Goal: Information Seeking & Learning: Learn about a topic

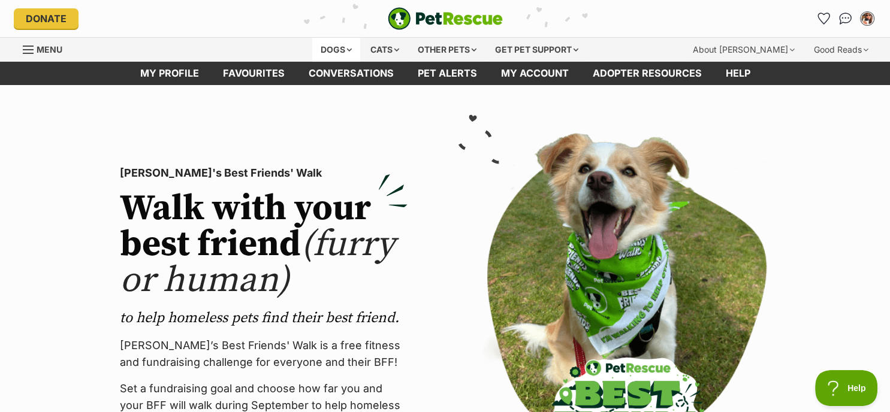
click at [330, 47] on div "Dogs" at bounding box center [336, 50] width 48 height 24
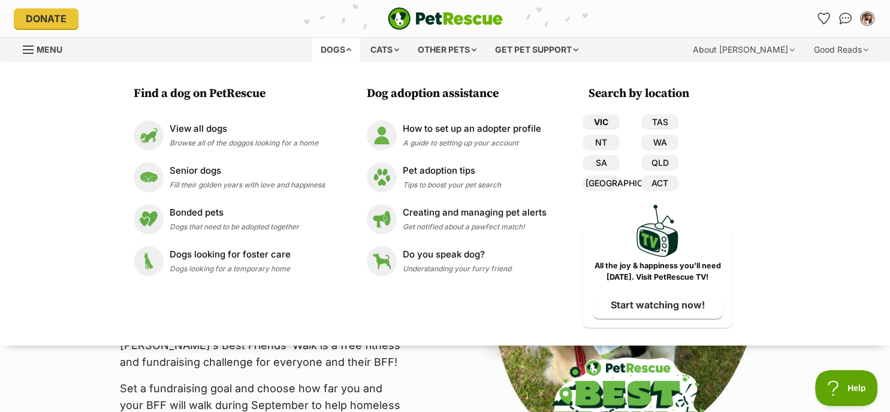
click at [599, 124] on link "VIC" at bounding box center [600, 122] width 37 height 16
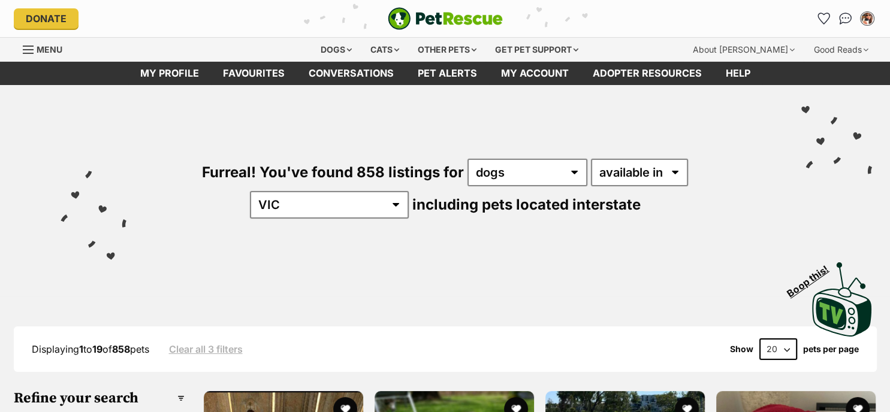
click at [599, 124] on div "Furreal! You've found 858 listings for any type of pet cats dogs other pets ava…" at bounding box center [445, 168] width 854 height 167
click at [627, 176] on select "available in located in" at bounding box center [639, 173] width 97 height 28
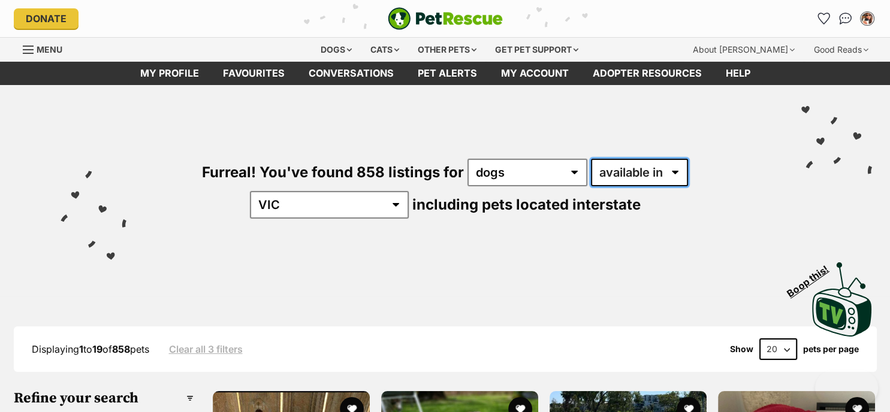
select select "disabled"
click at [591, 159] on select "available in located in" at bounding box center [639, 173] width 97 height 28
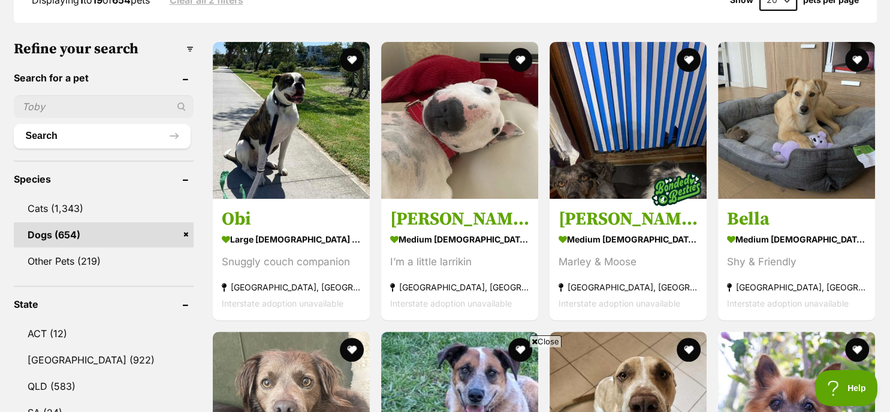
scroll to position [353, 0]
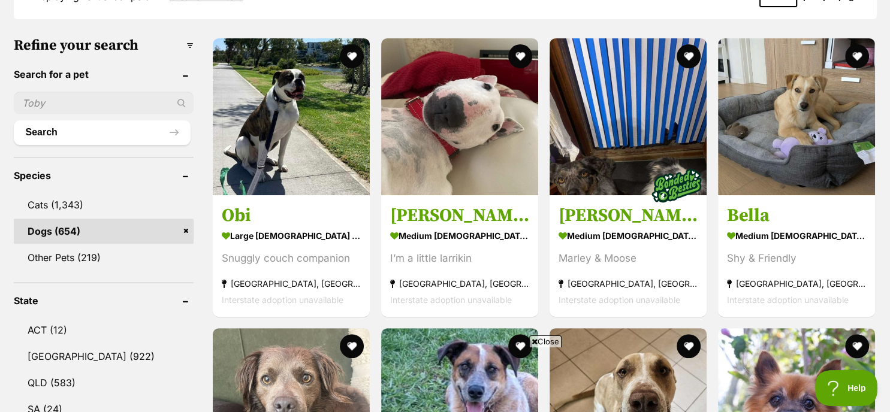
drag, startPoint x: 893, startPoint y: 45, endPoint x: 905, endPoint y: 92, distance: 48.1
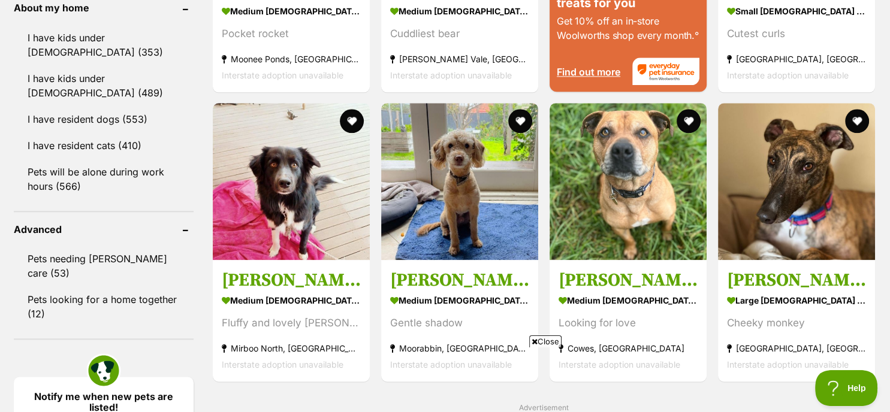
scroll to position [1376, 0]
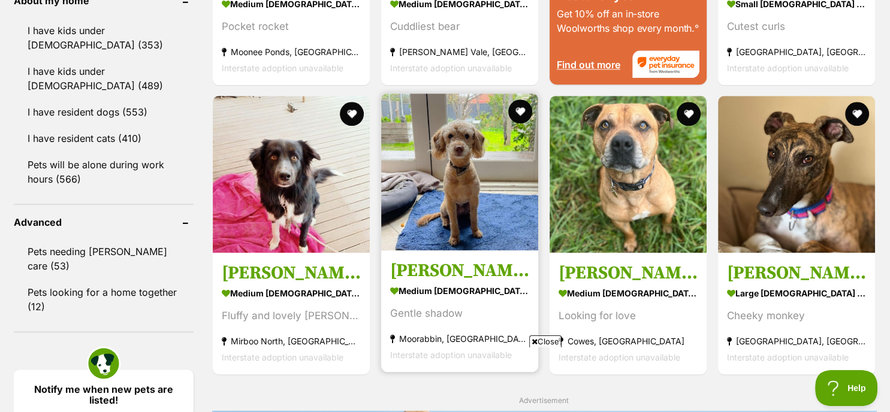
click at [467, 203] on img at bounding box center [459, 171] width 157 height 157
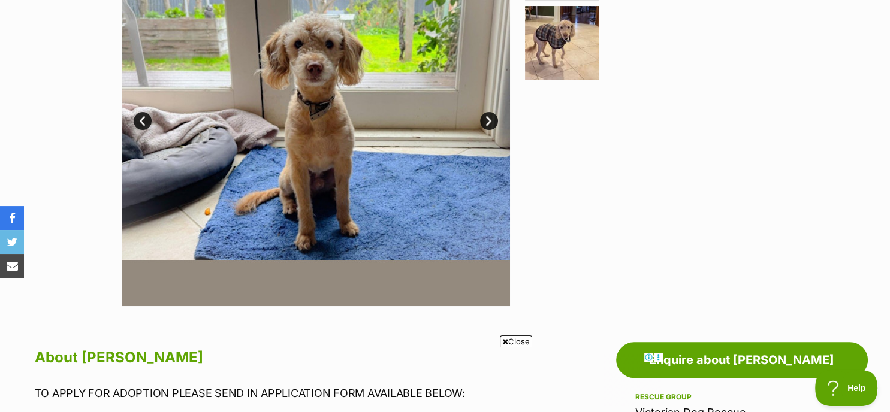
click at [486, 125] on link "Next" at bounding box center [489, 121] width 18 height 18
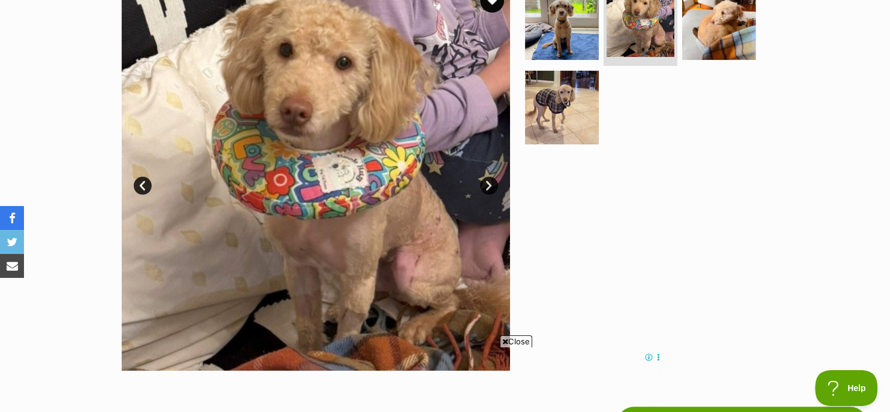
scroll to position [240, 0]
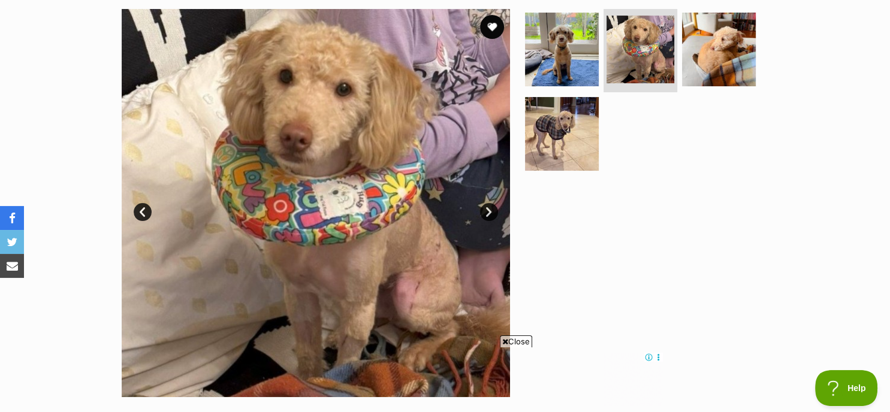
click at [482, 214] on link "Next" at bounding box center [489, 212] width 18 height 18
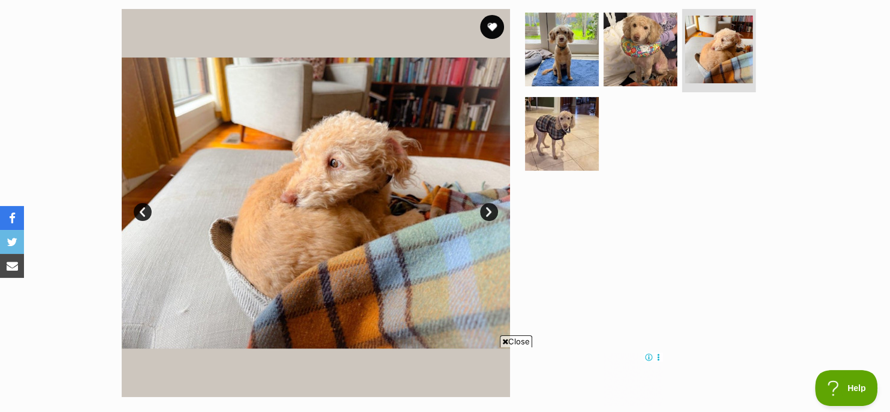
scroll to position [0, 0]
click at [491, 213] on link "Next" at bounding box center [489, 212] width 18 height 18
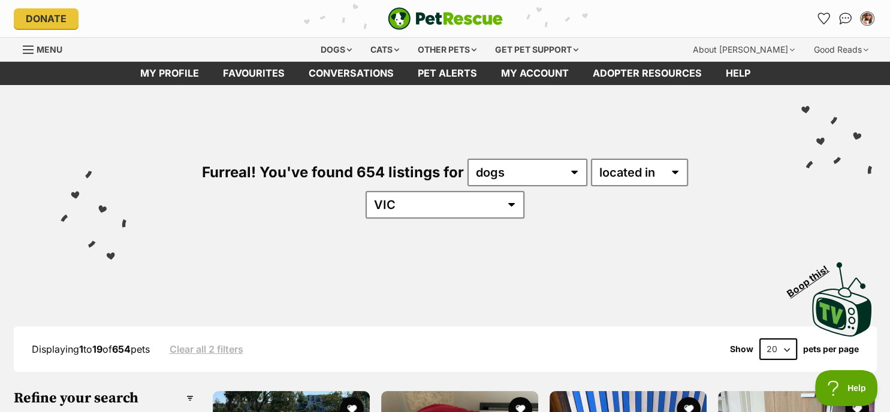
click at [788, 339] on select "20 40 60" at bounding box center [778, 350] width 38 height 22
select select "60"
click at [759, 339] on select "20 40 60" at bounding box center [778, 350] width 38 height 22
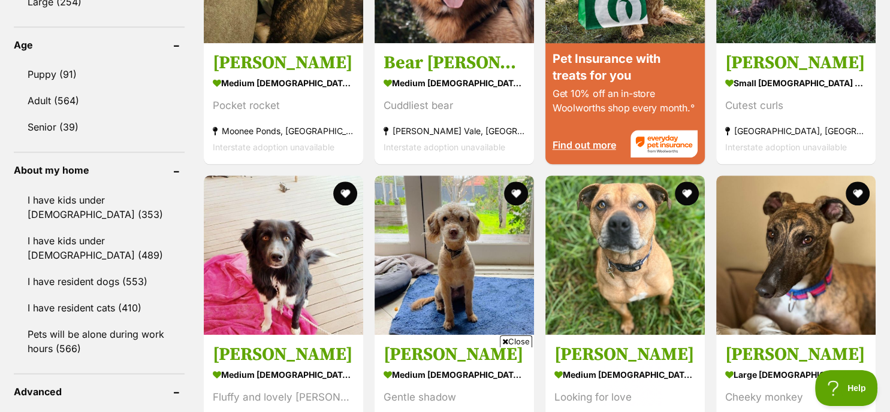
scroll to position [1262, 0]
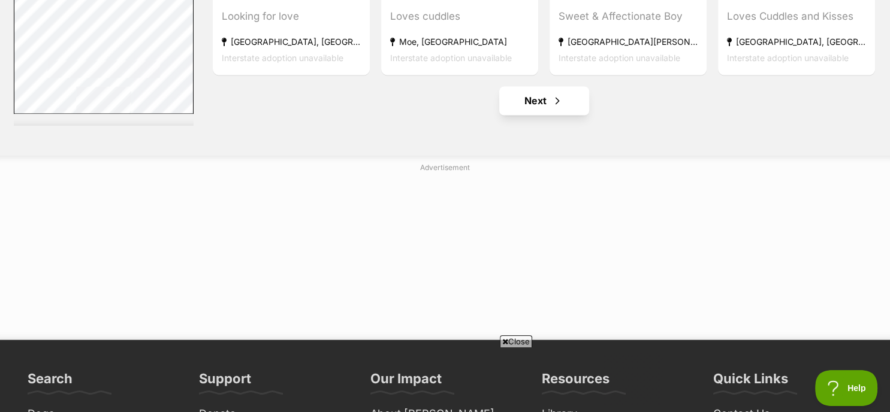
scroll to position [0, 0]
click at [547, 86] on link "Next" at bounding box center [544, 100] width 90 height 29
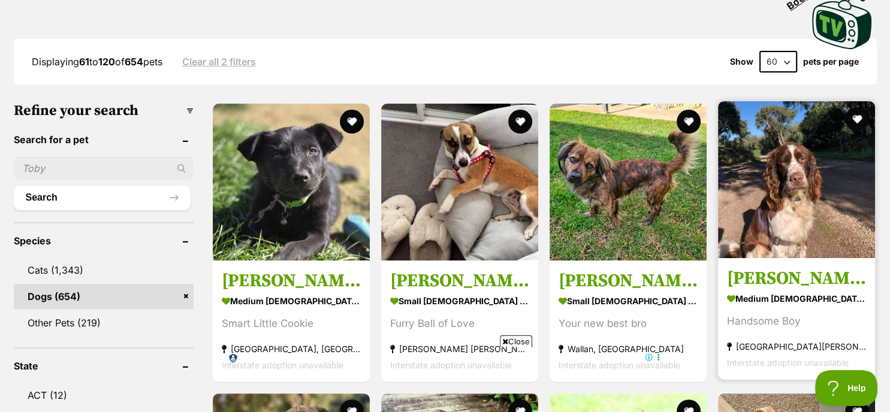
click at [815, 167] on img at bounding box center [796, 179] width 157 height 157
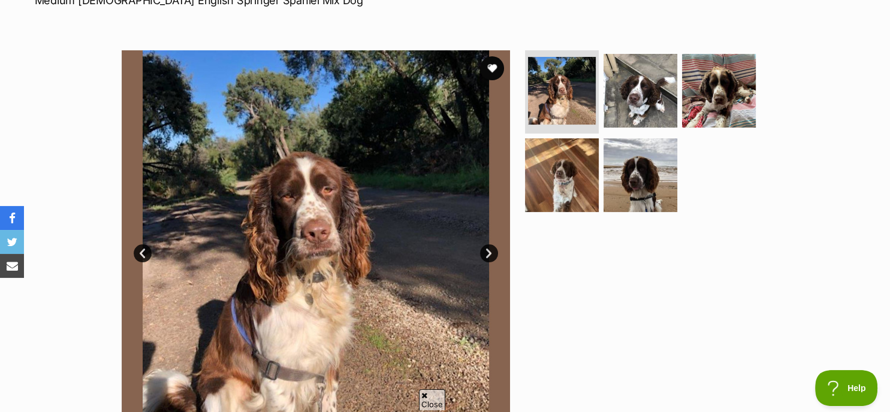
scroll to position [223, 0]
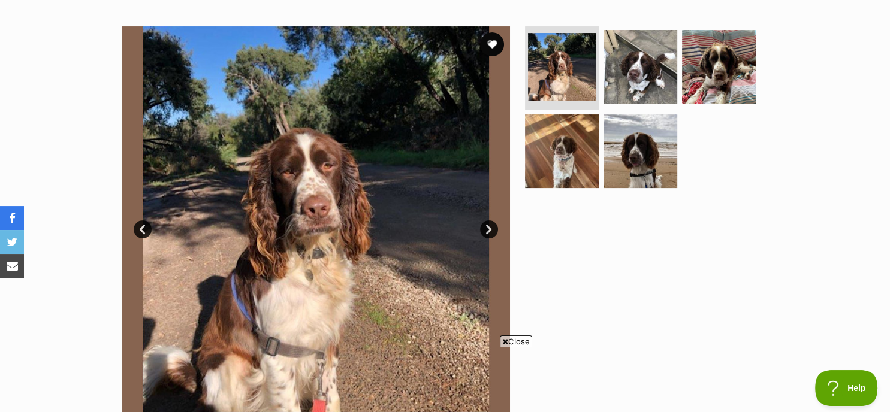
click at [490, 229] on link "Next" at bounding box center [489, 229] width 18 height 18
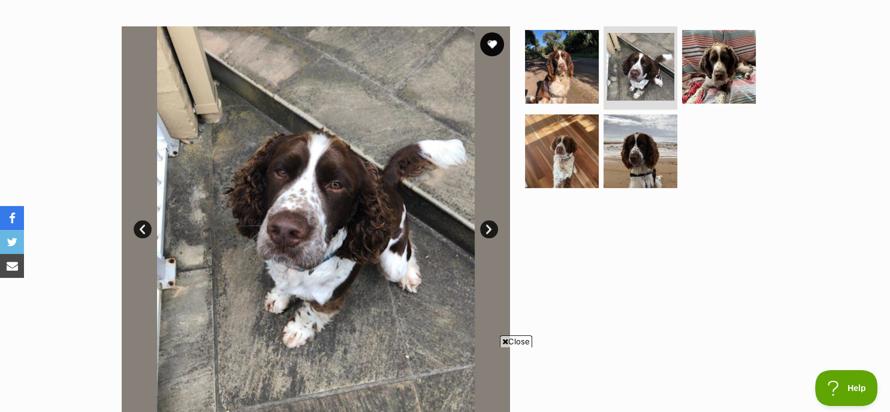
click at [490, 229] on link "Next" at bounding box center [489, 229] width 18 height 18
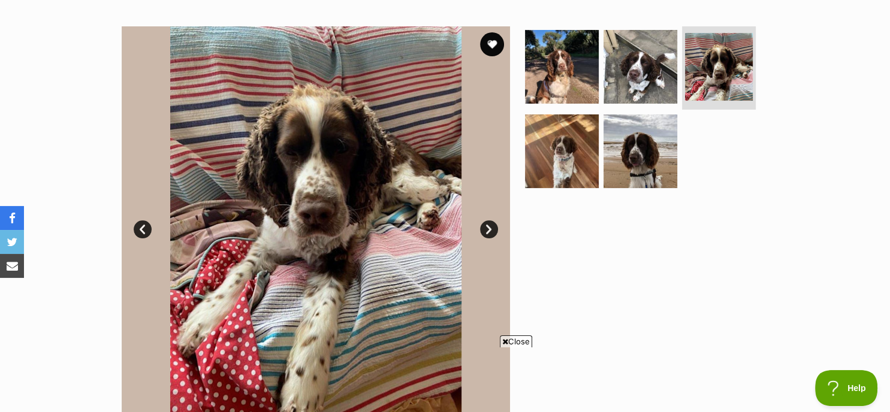
scroll to position [0, 0]
click at [490, 229] on link "Next" at bounding box center [489, 229] width 18 height 18
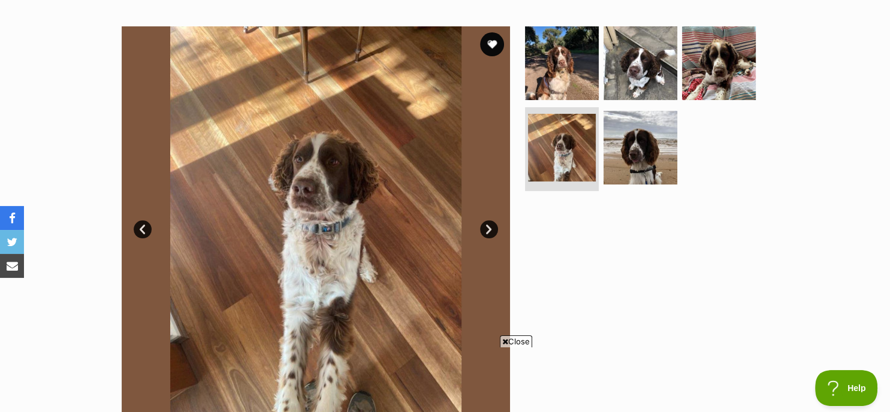
click at [490, 229] on link "Next" at bounding box center [489, 229] width 18 height 18
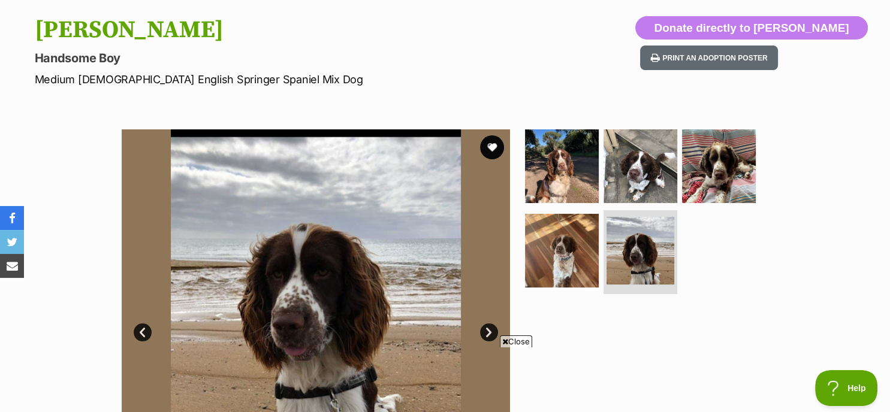
scroll to position [80, 0]
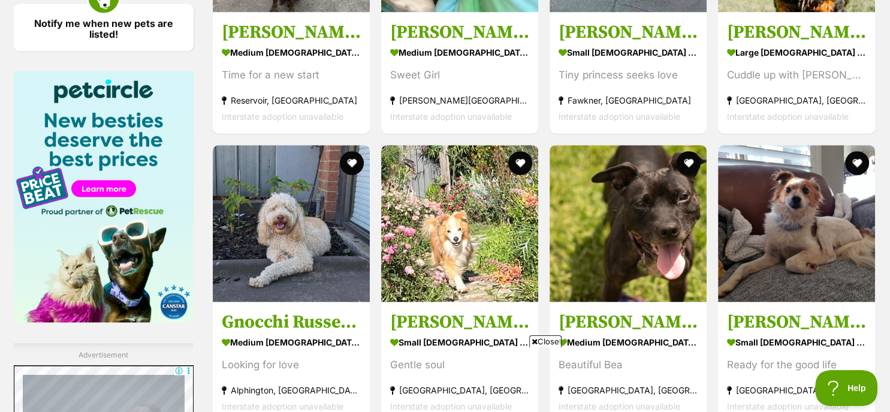
scroll to position [1766, 0]
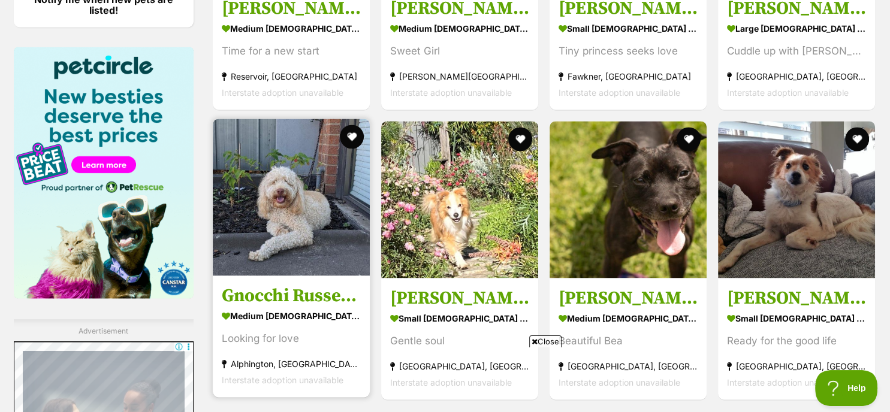
click at [307, 166] on img at bounding box center [291, 197] width 157 height 157
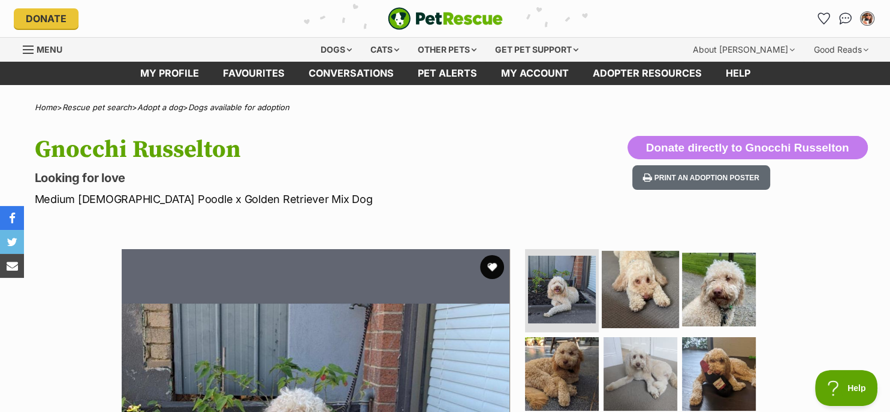
click at [642, 292] on img at bounding box center [640, 288] width 77 height 77
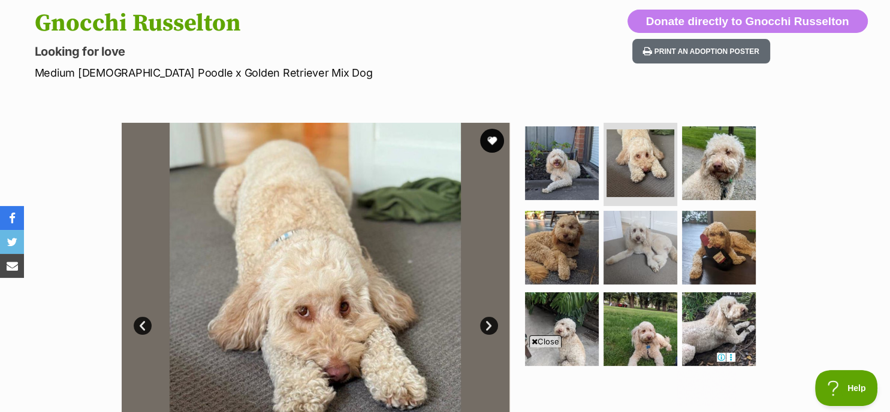
scroll to position [182, 0]
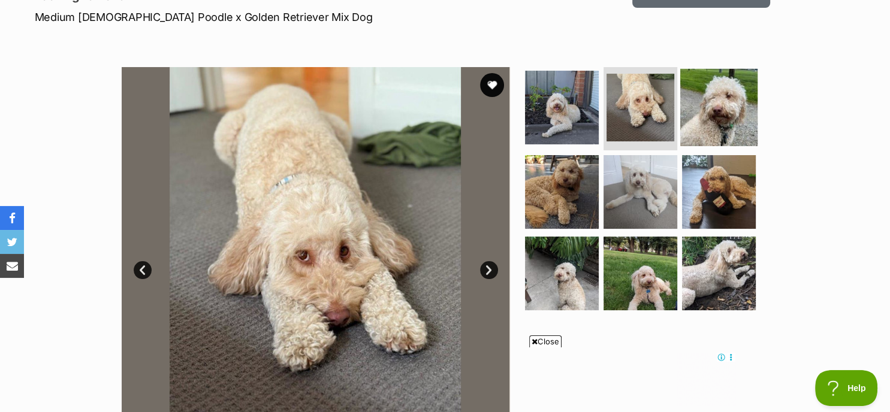
click at [720, 125] on img at bounding box center [718, 106] width 77 height 77
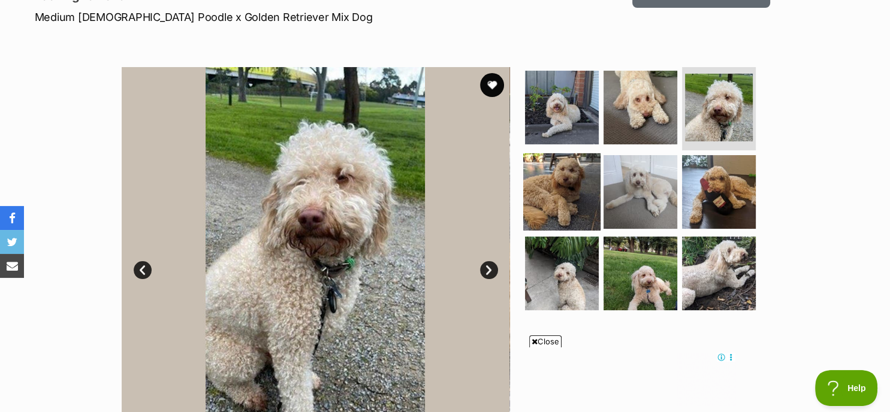
click at [554, 186] on img at bounding box center [561, 191] width 77 height 77
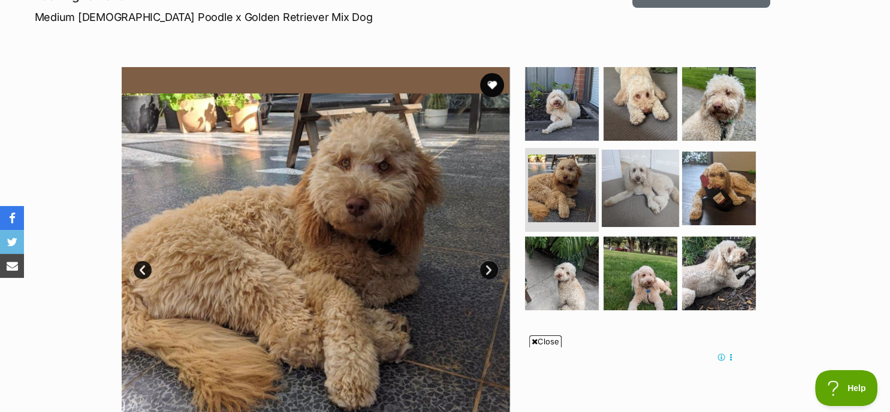
click at [644, 182] on img at bounding box center [640, 188] width 77 height 77
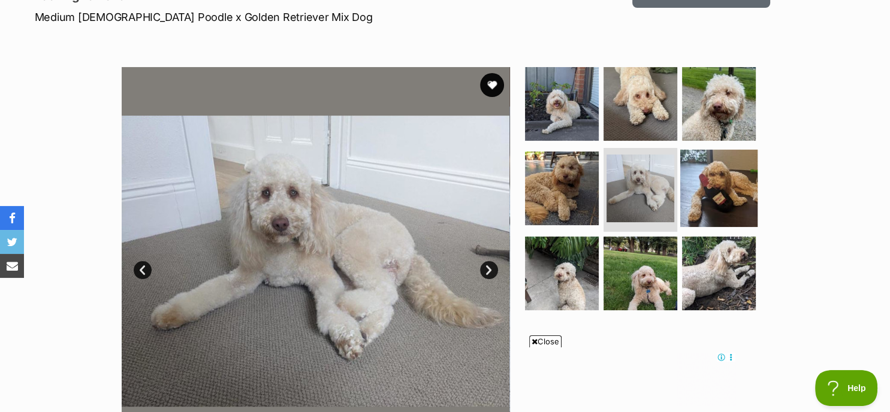
click at [712, 182] on img at bounding box center [718, 188] width 77 height 77
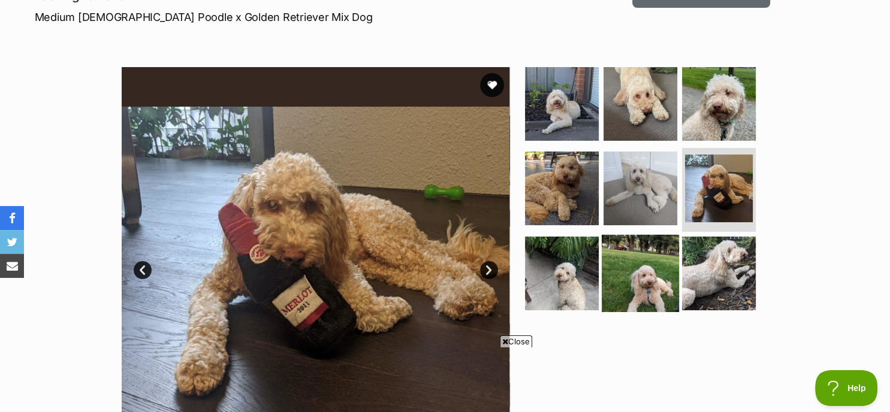
scroll to position [0, 0]
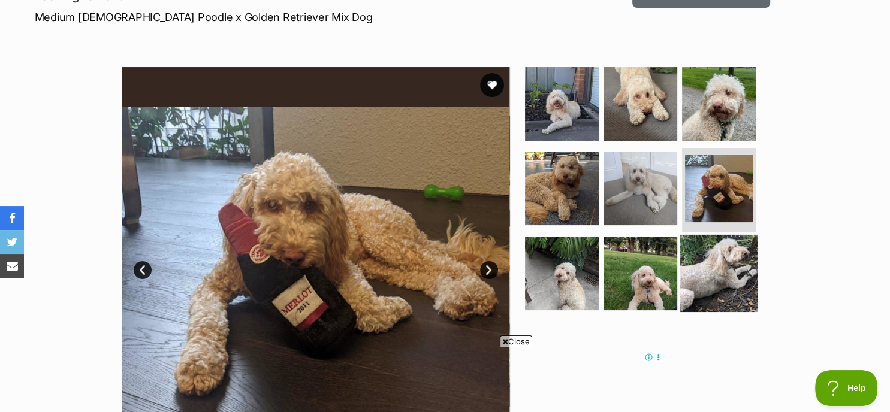
click at [705, 263] on img at bounding box center [718, 273] width 77 height 77
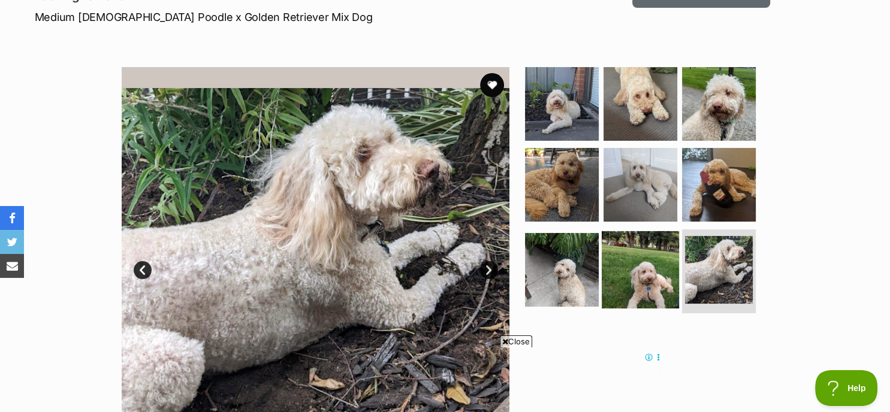
click at [649, 265] on img at bounding box center [640, 269] width 77 height 77
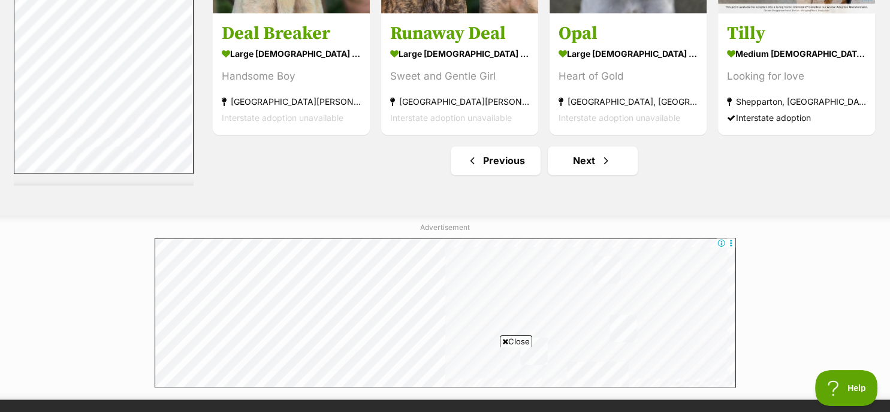
scroll to position [6444, 0]
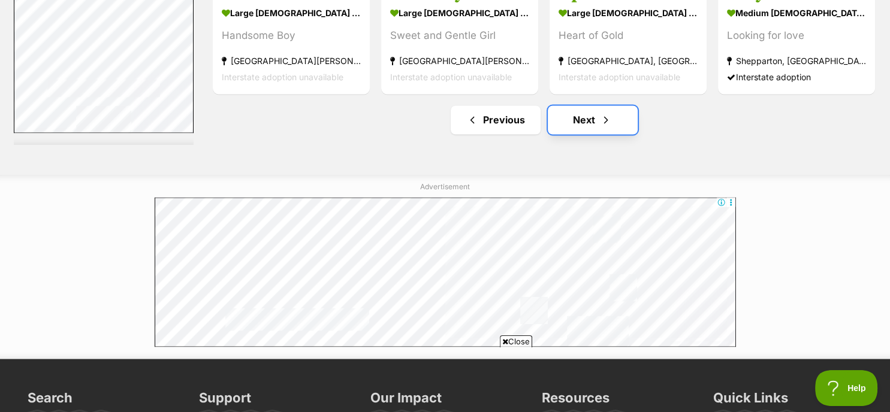
click at [600, 113] on span "Next page" at bounding box center [606, 120] width 12 height 14
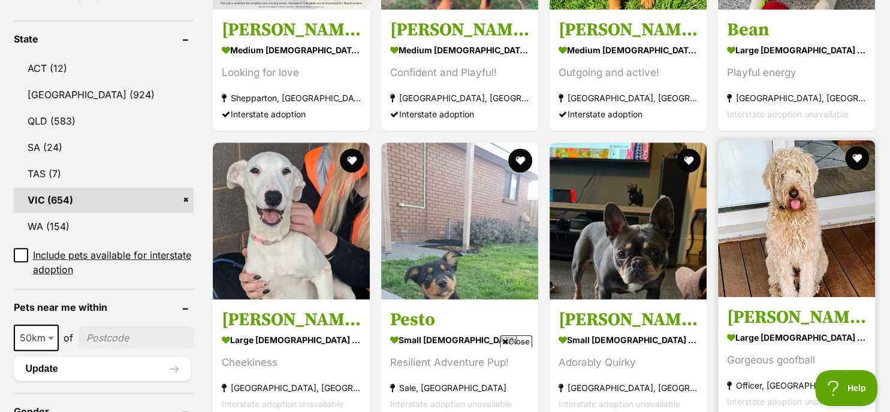
click at [787, 216] on img at bounding box center [796, 218] width 157 height 157
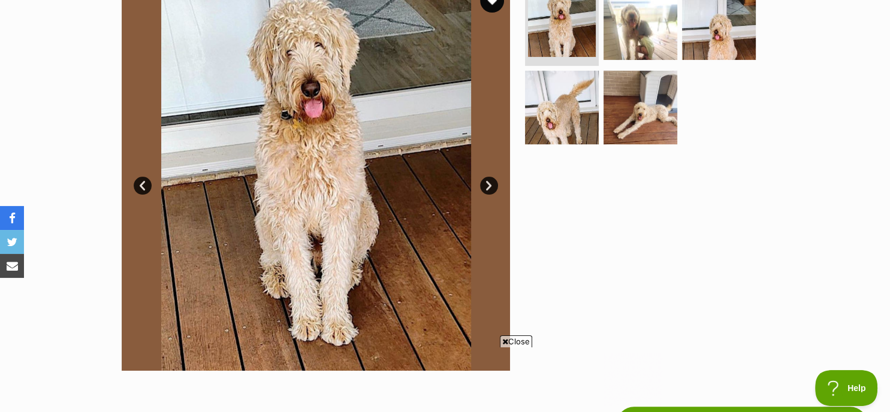
click at [489, 183] on link "Next" at bounding box center [489, 186] width 18 height 18
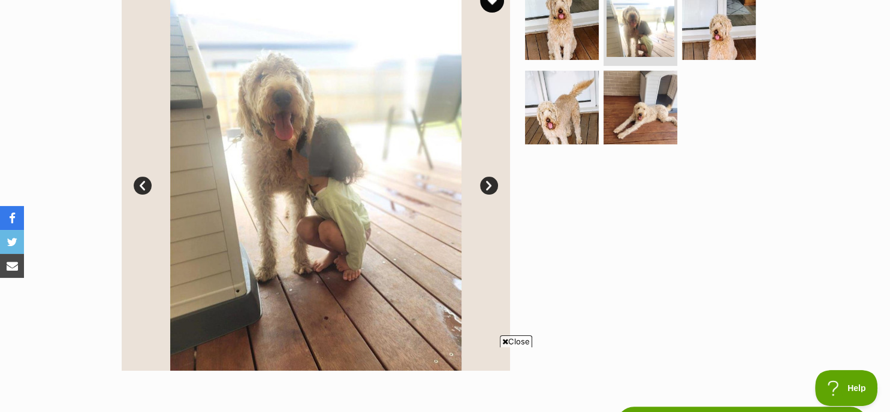
click at [489, 183] on link "Next" at bounding box center [489, 186] width 18 height 18
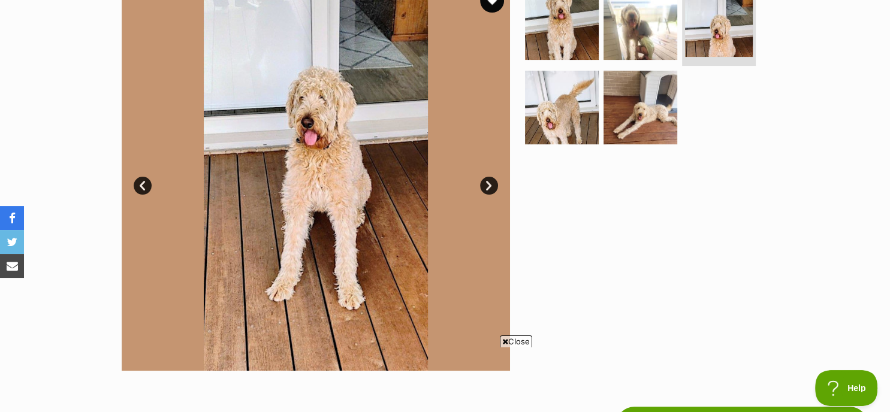
click at [489, 183] on link "Next" at bounding box center [489, 186] width 18 height 18
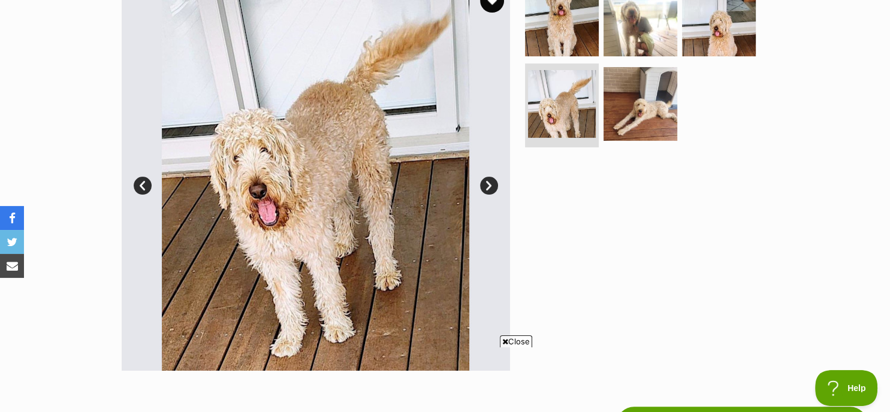
click at [489, 183] on link "Next" at bounding box center [489, 186] width 18 height 18
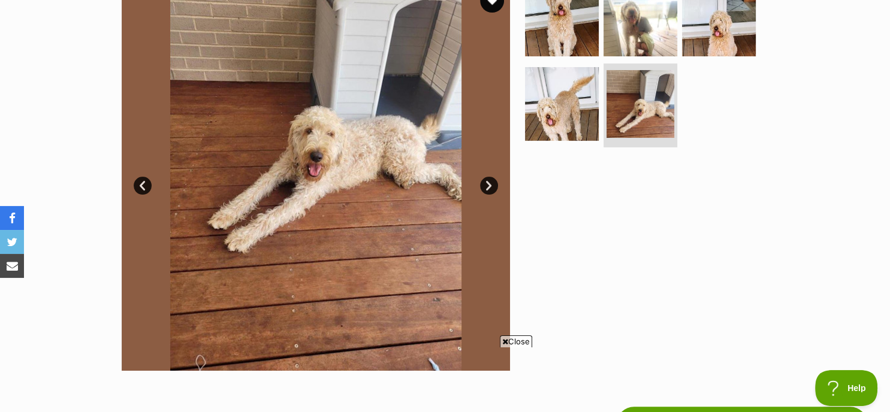
click at [489, 183] on link "Next" at bounding box center [489, 186] width 18 height 18
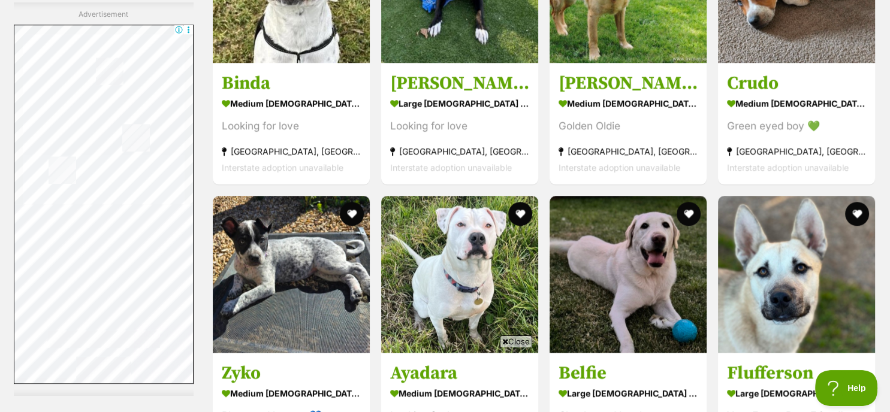
scroll to position [5671, 0]
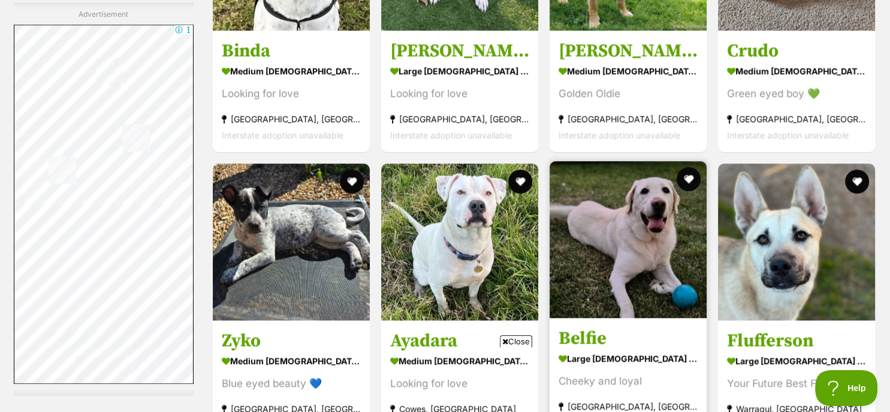
click at [634, 250] on img at bounding box center [627, 239] width 157 height 157
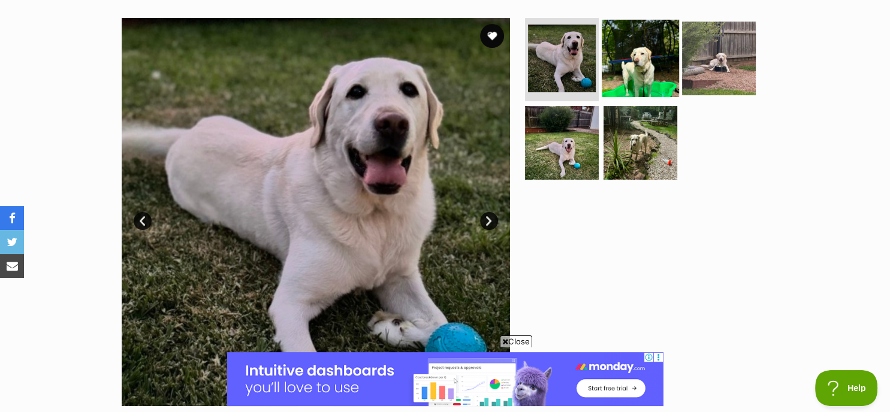
click at [636, 69] on img at bounding box center [640, 57] width 77 height 77
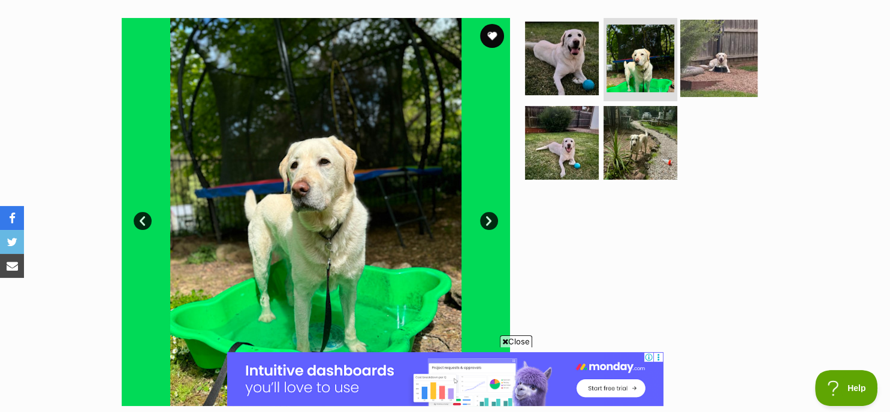
click at [735, 50] on img at bounding box center [718, 57] width 77 height 77
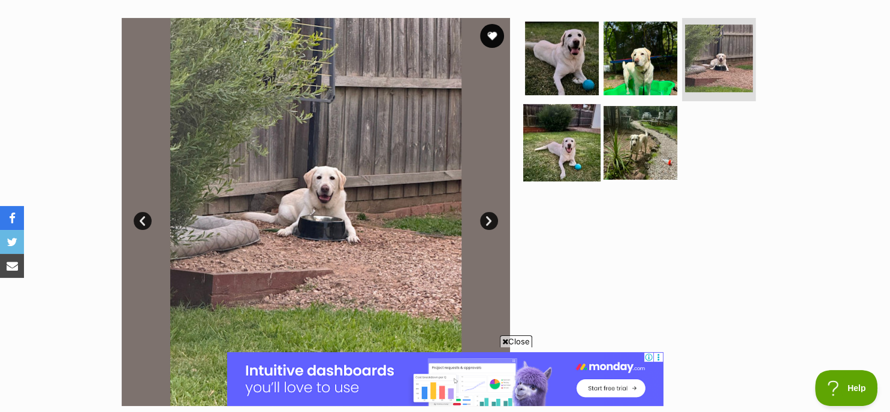
click at [572, 144] on img at bounding box center [561, 142] width 77 height 77
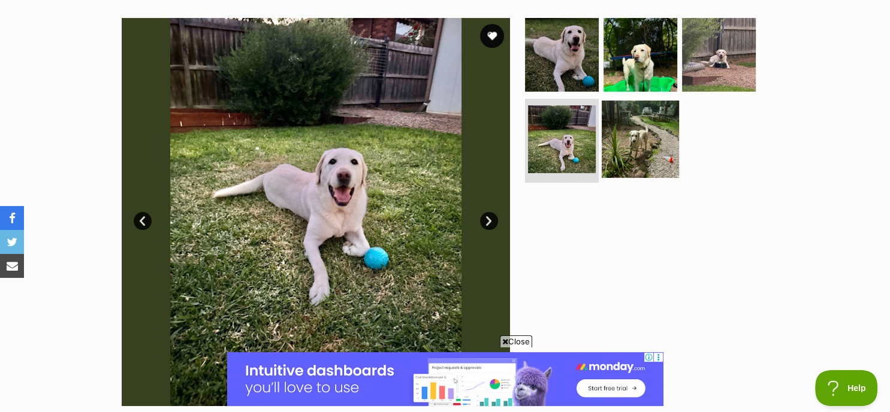
click at [638, 138] on img at bounding box center [640, 139] width 77 height 77
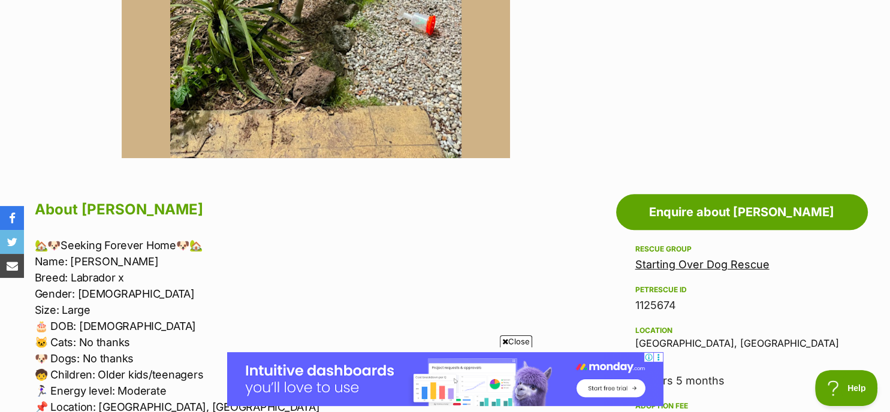
scroll to position [559, 0]
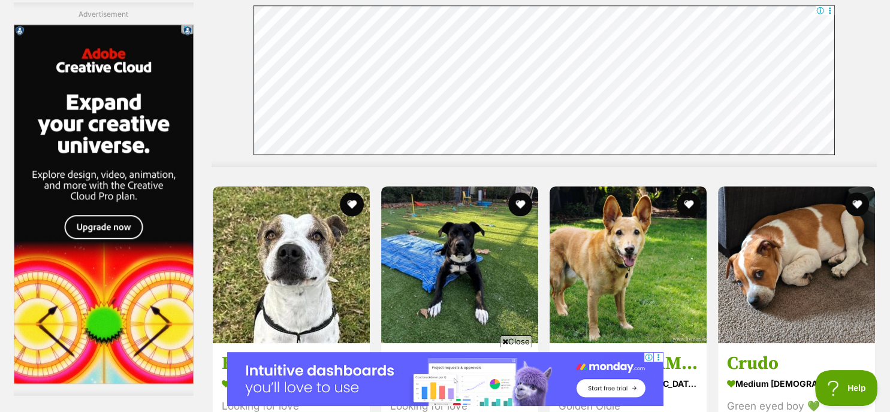
scroll to position [5462, 0]
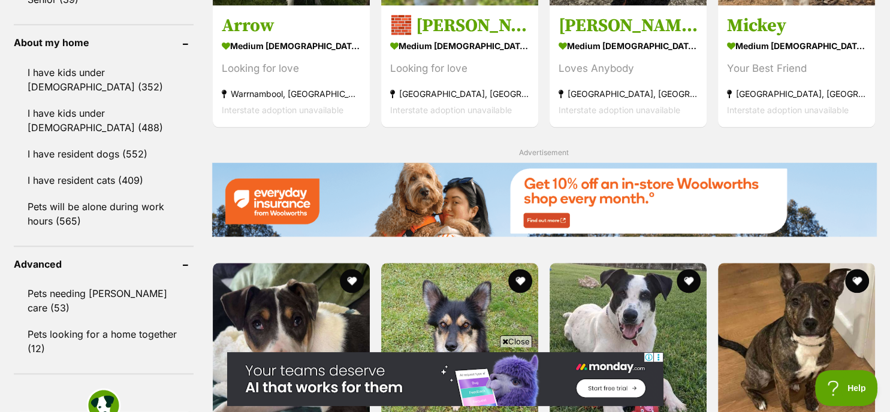
scroll to position [1446, 0]
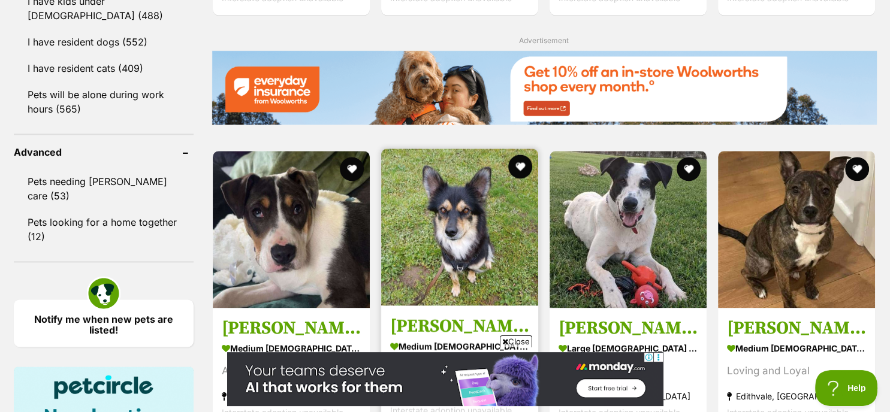
click at [446, 197] on img at bounding box center [459, 227] width 157 height 157
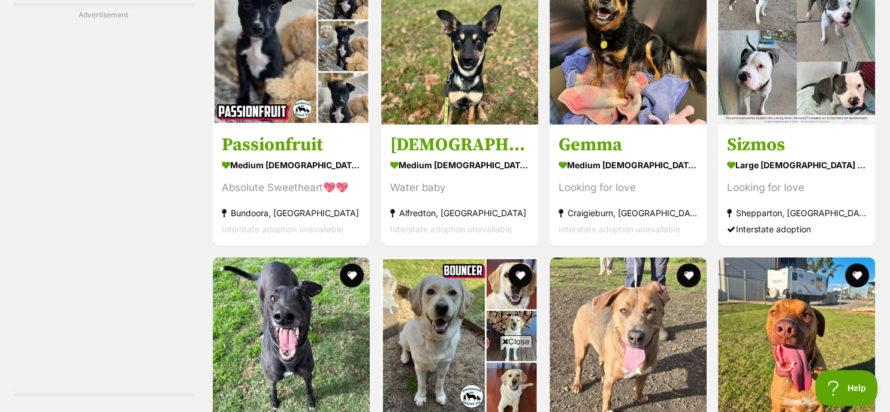
scroll to position [4235, 0]
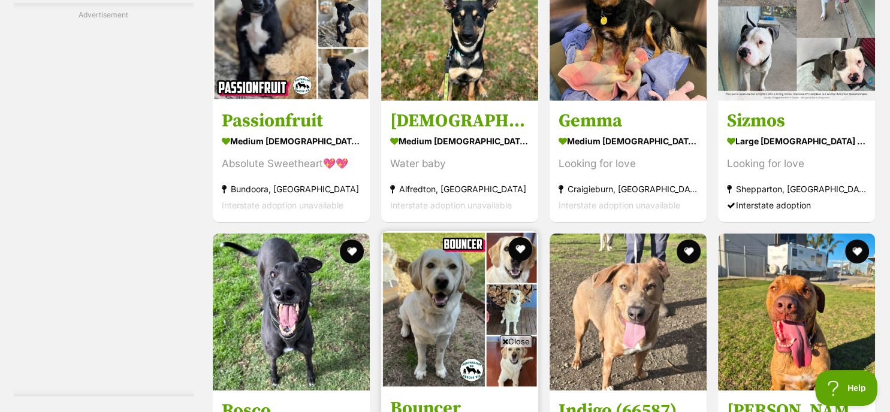
click at [453, 231] on img at bounding box center [459, 309] width 157 height 157
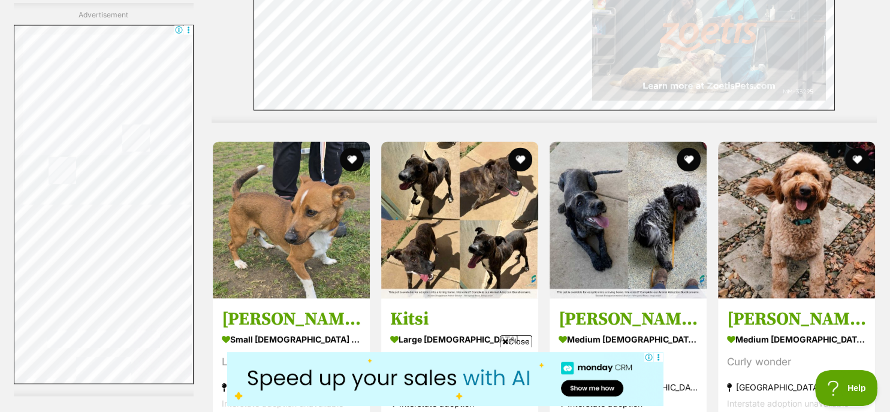
scroll to position [2268, 0]
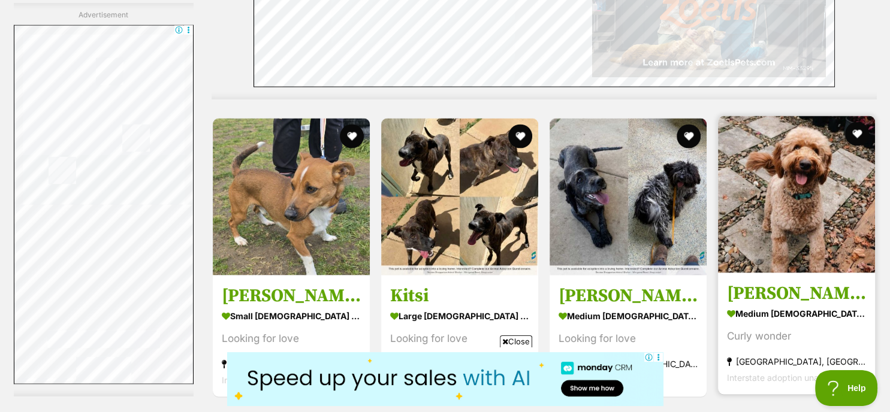
click at [799, 183] on img at bounding box center [796, 194] width 157 height 157
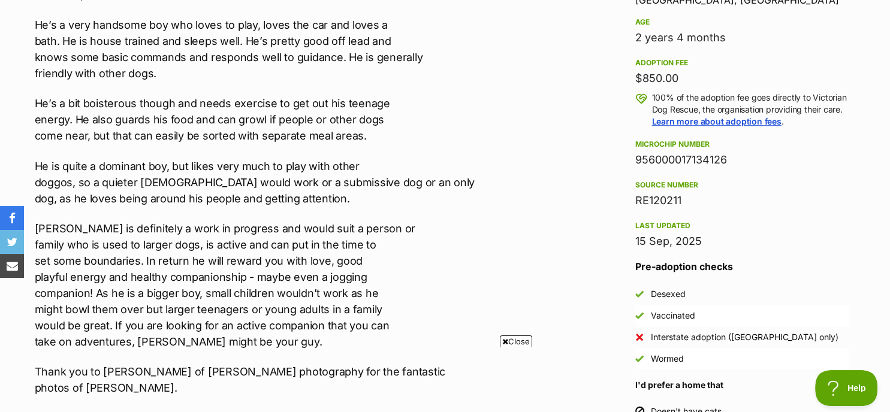
scroll to position [831, 0]
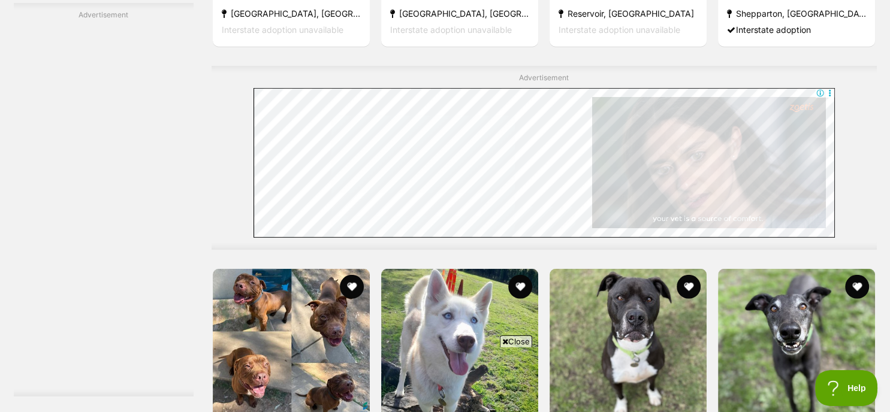
scroll to position [3419, 0]
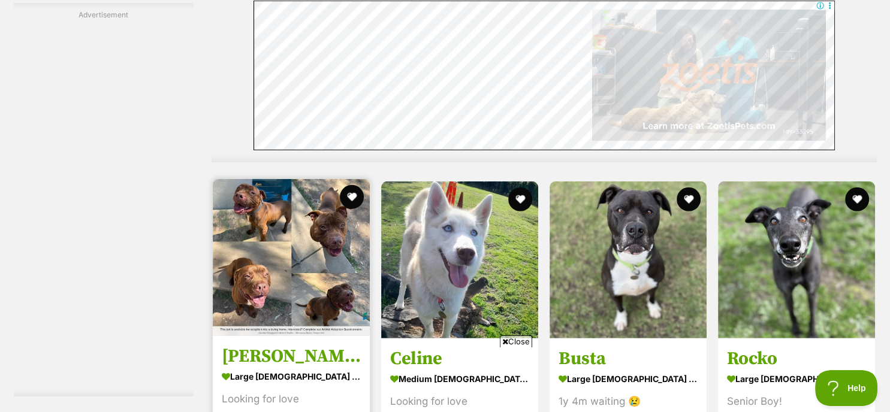
click at [292, 240] on img at bounding box center [291, 257] width 157 height 157
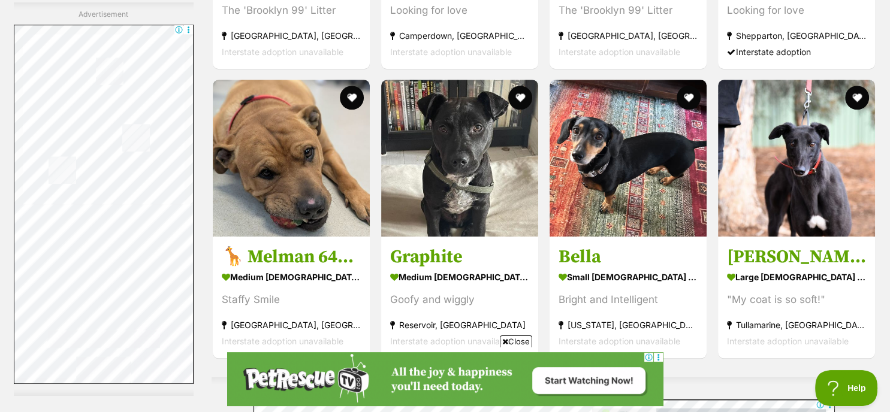
scroll to position [5535, 0]
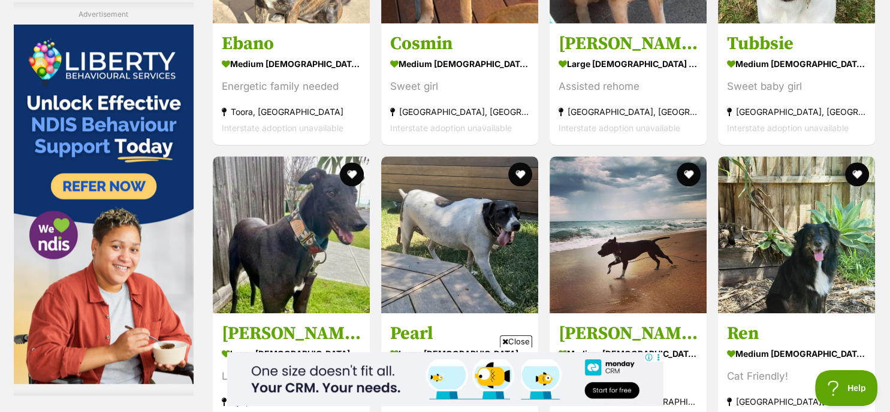
scroll to position [5607, 0]
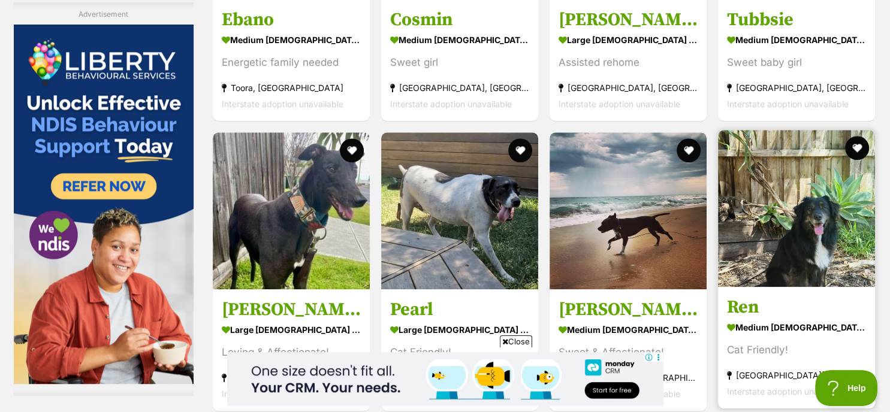
click at [810, 197] on img at bounding box center [796, 208] width 157 height 157
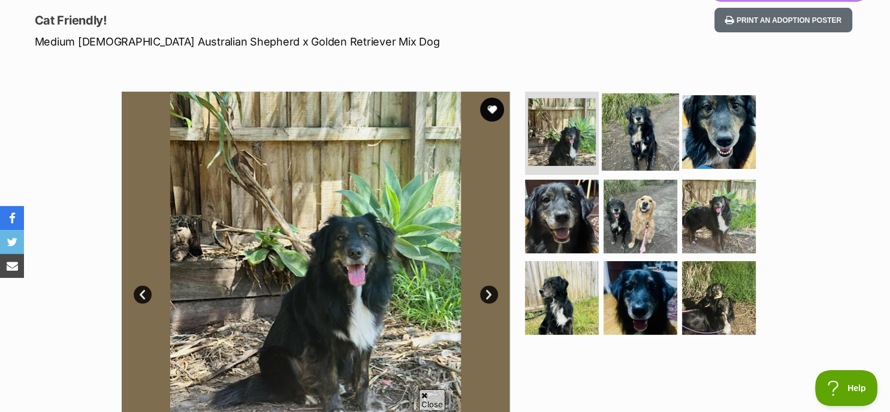
click at [648, 140] on img at bounding box center [640, 131] width 77 height 77
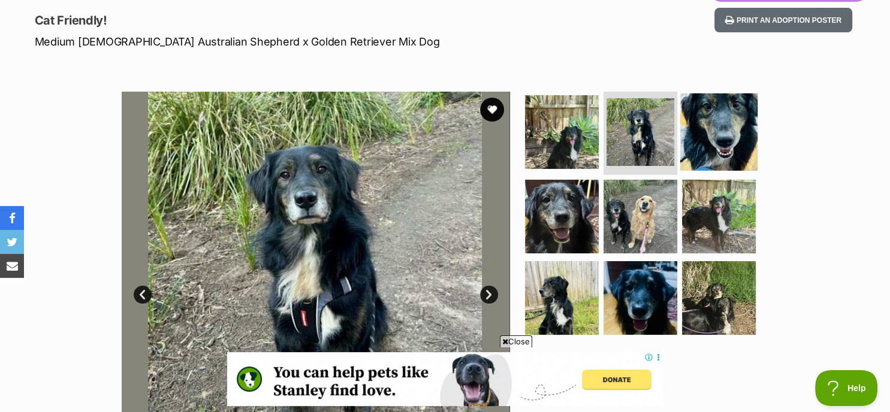
click at [719, 114] on img at bounding box center [718, 131] width 77 height 77
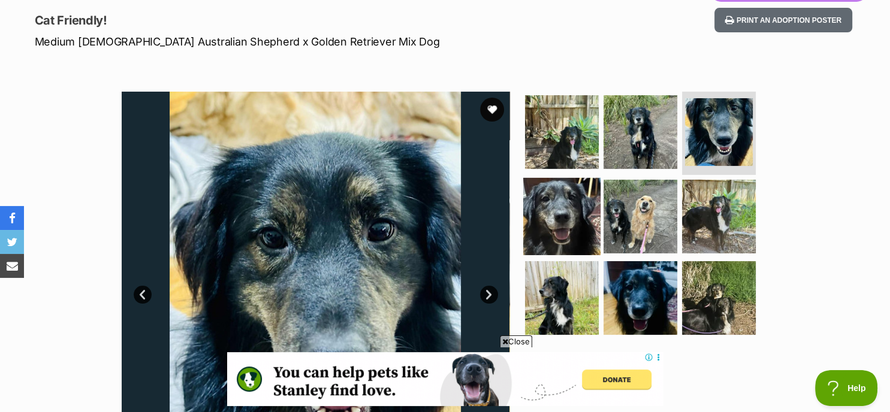
click at [578, 201] on img at bounding box center [561, 216] width 77 height 77
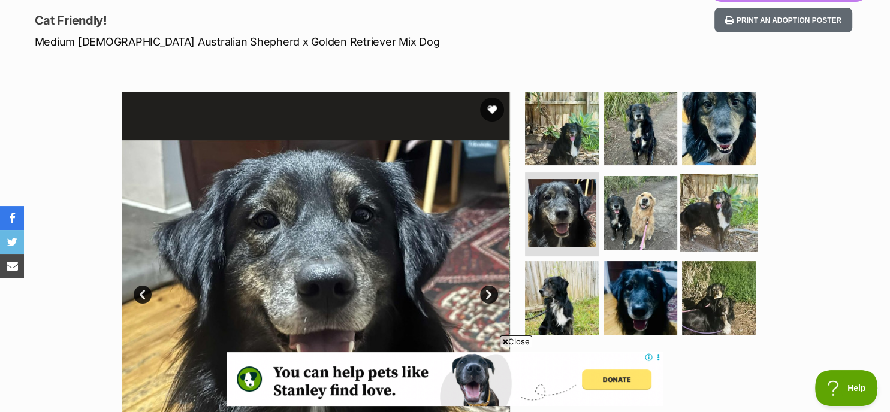
click at [697, 201] on img at bounding box center [718, 212] width 77 height 77
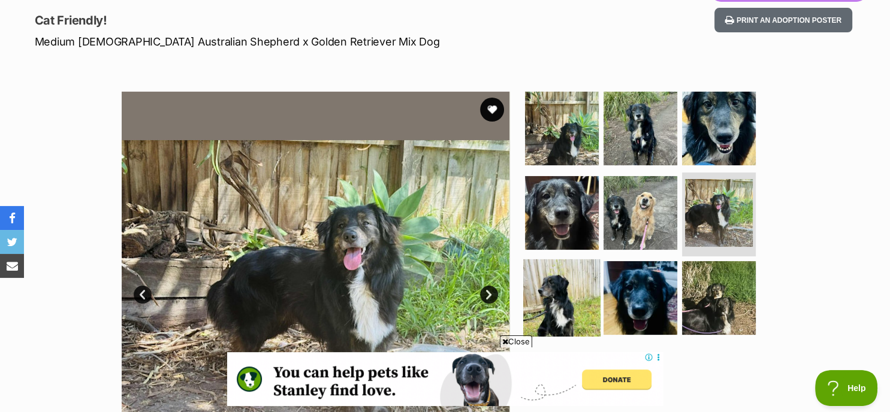
click at [558, 300] on img at bounding box center [561, 297] width 77 height 77
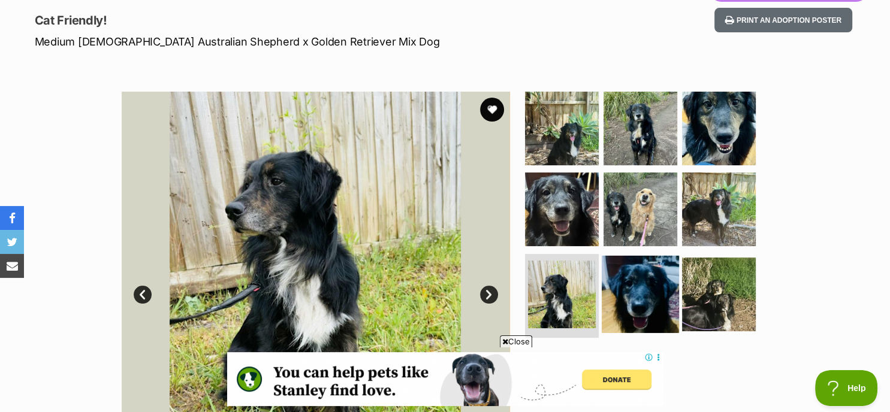
click at [632, 290] on img at bounding box center [640, 294] width 77 height 77
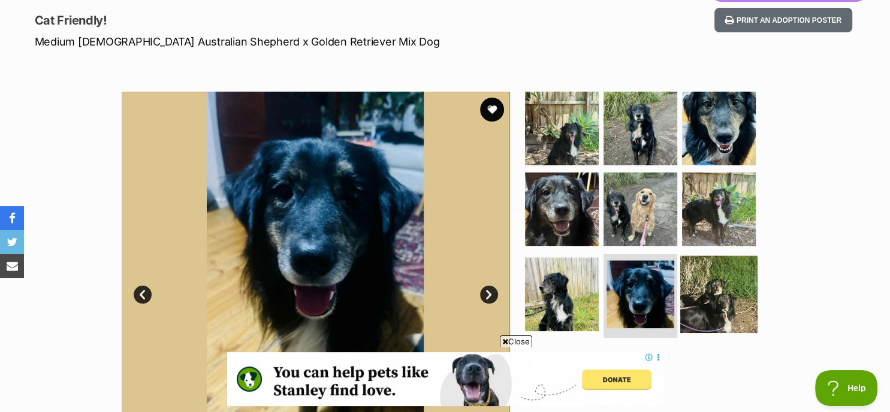
click at [697, 289] on img at bounding box center [718, 294] width 77 height 77
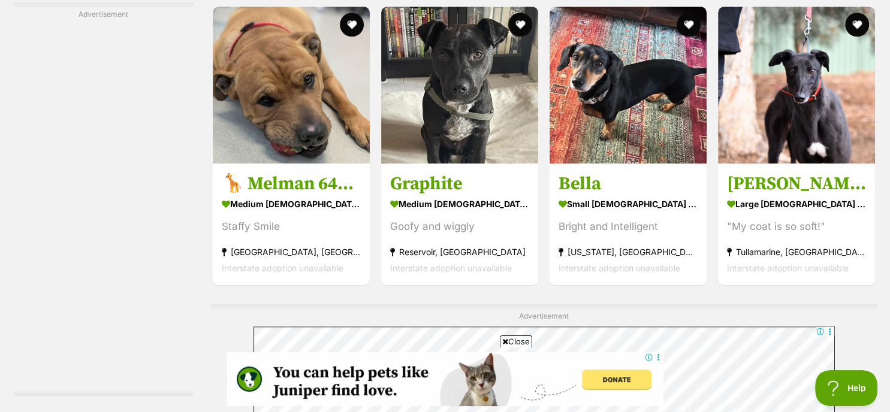
scroll to position [5542, 0]
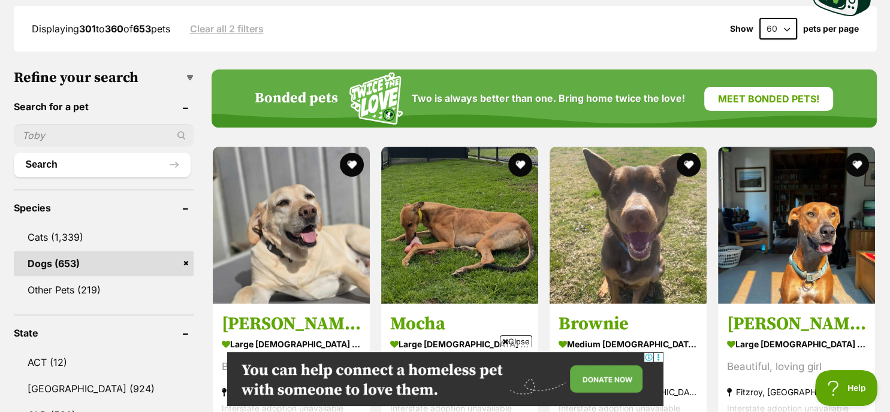
scroll to position [327, 0]
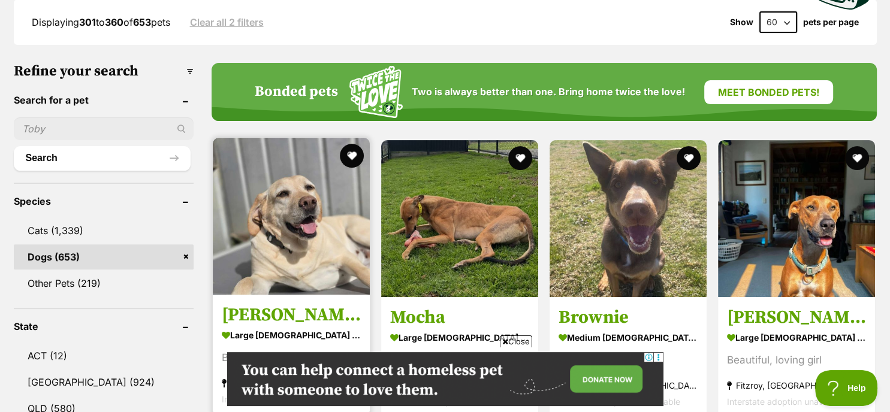
click at [285, 186] on img at bounding box center [291, 216] width 157 height 157
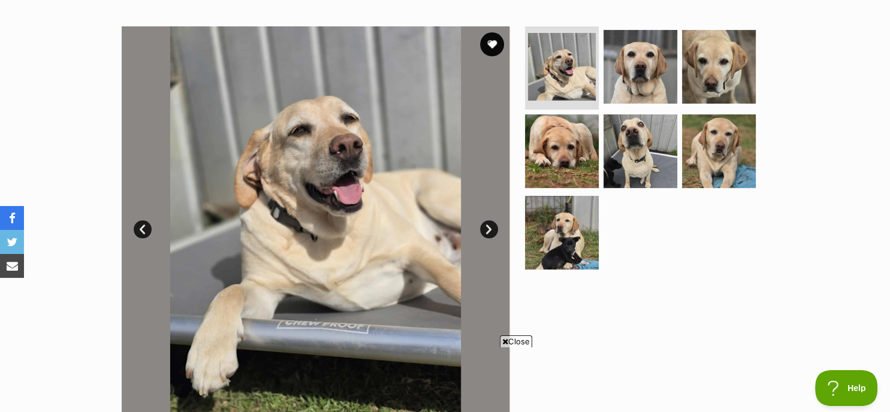
scroll to position [199, 0]
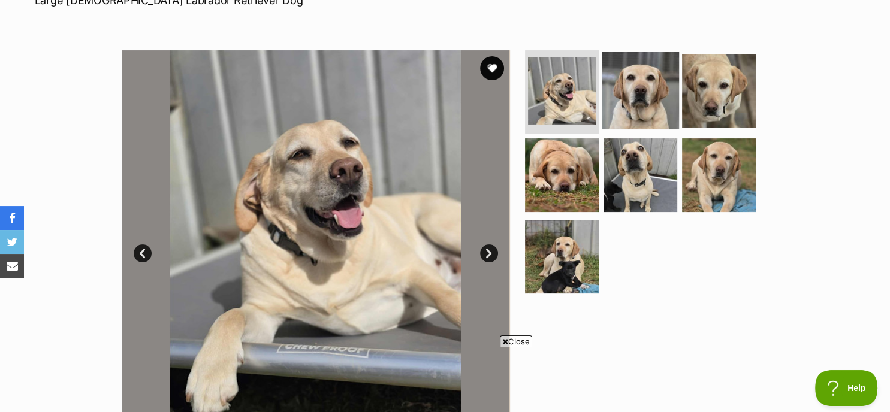
click at [640, 86] on img at bounding box center [640, 90] width 77 height 77
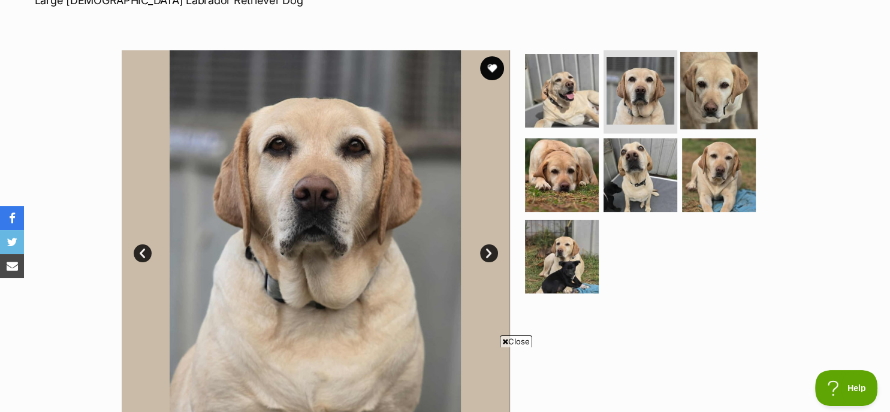
click at [697, 86] on img at bounding box center [718, 90] width 77 height 77
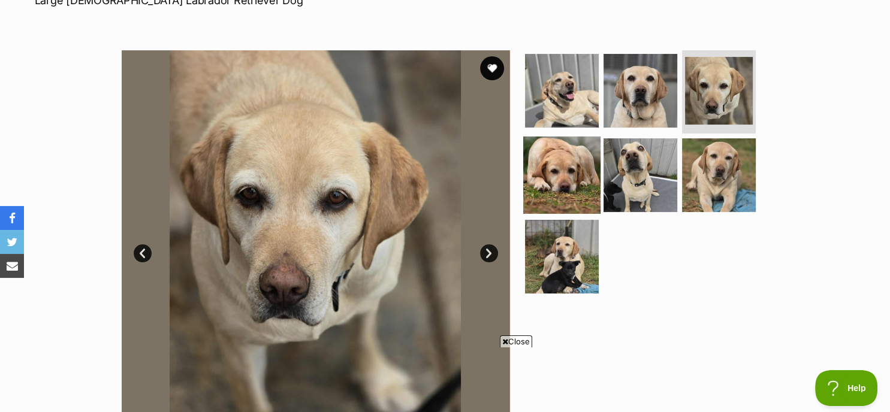
click at [571, 176] on img at bounding box center [561, 175] width 77 height 77
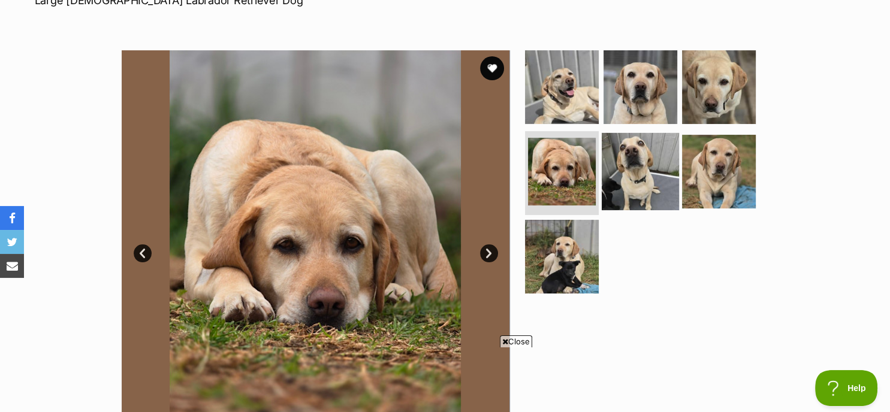
scroll to position [0, 0]
click at [630, 184] on img at bounding box center [640, 171] width 77 height 77
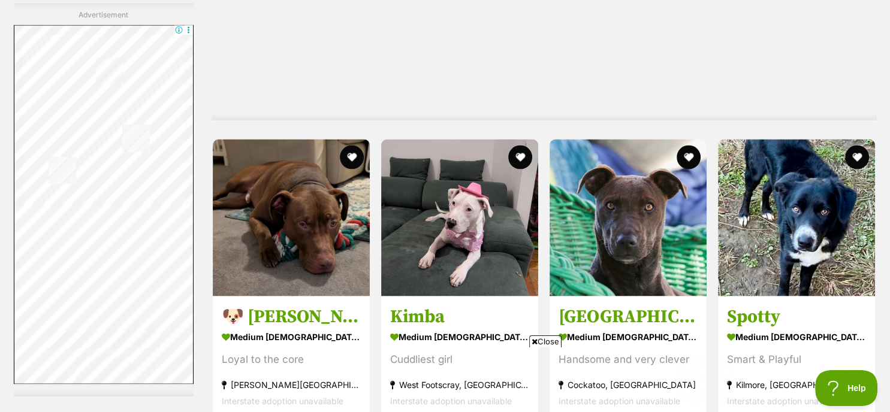
scroll to position [2340, 0]
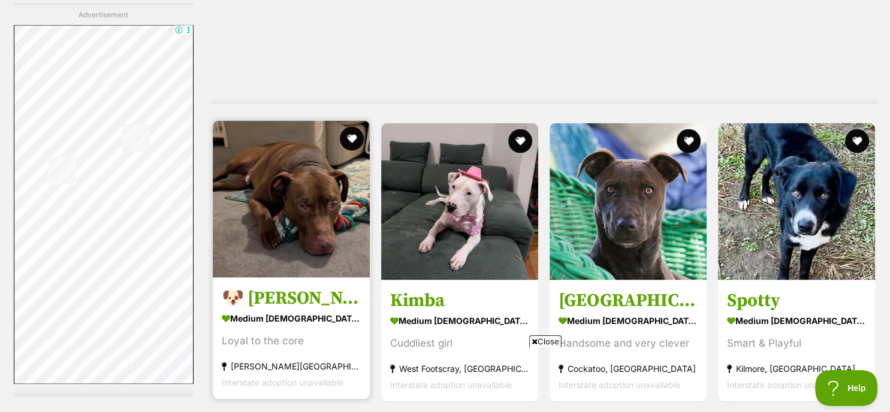
click at [350, 208] on img at bounding box center [291, 199] width 157 height 157
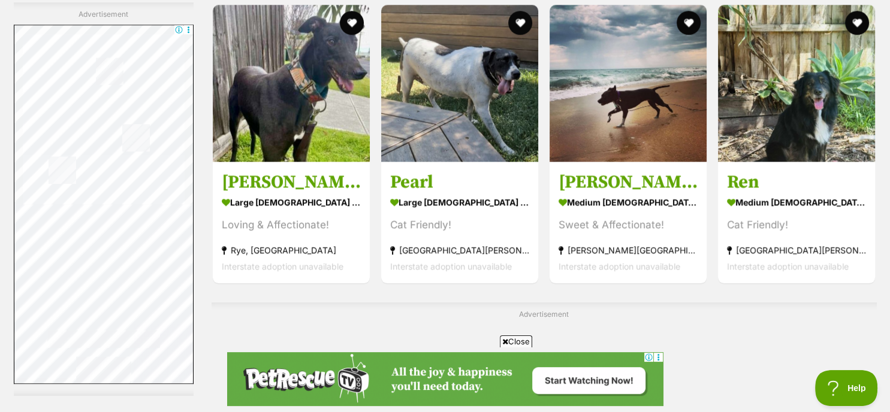
scroll to position [5766, 0]
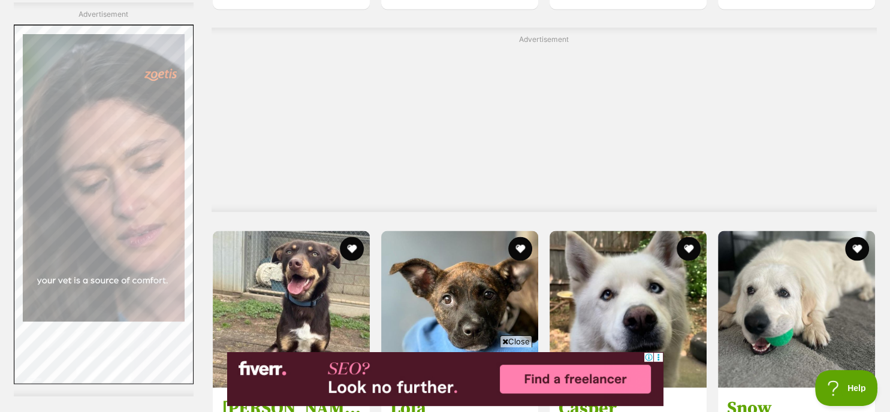
scroll to position [2268, 0]
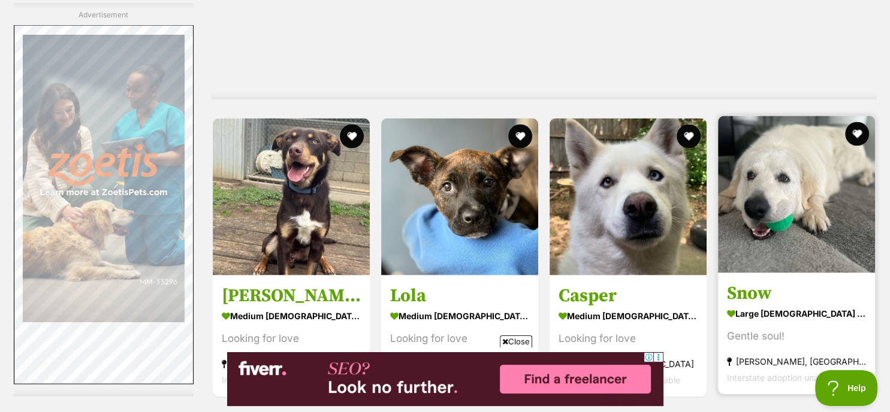
click at [799, 205] on img at bounding box center [796, 194] width 157 height 157
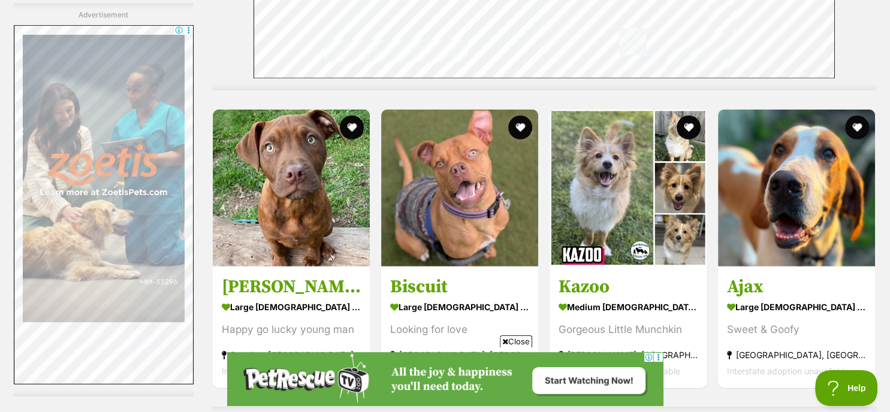
scroll to position [3571, 0]
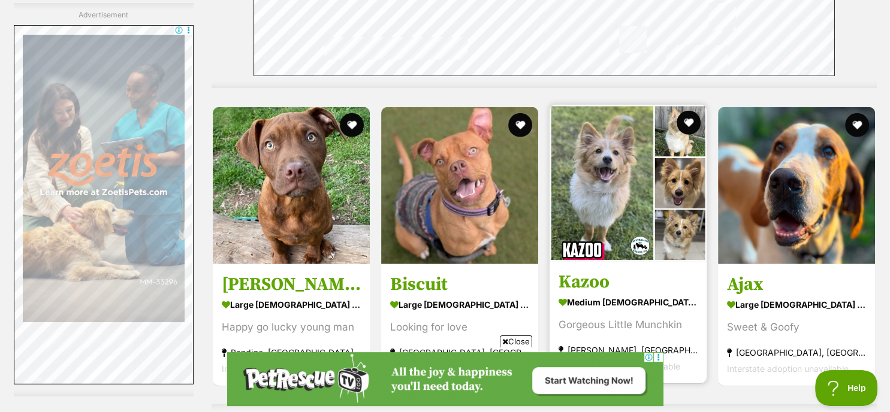
click at [606, 153] on img at bounding box center [627, 183] width 157 height 157
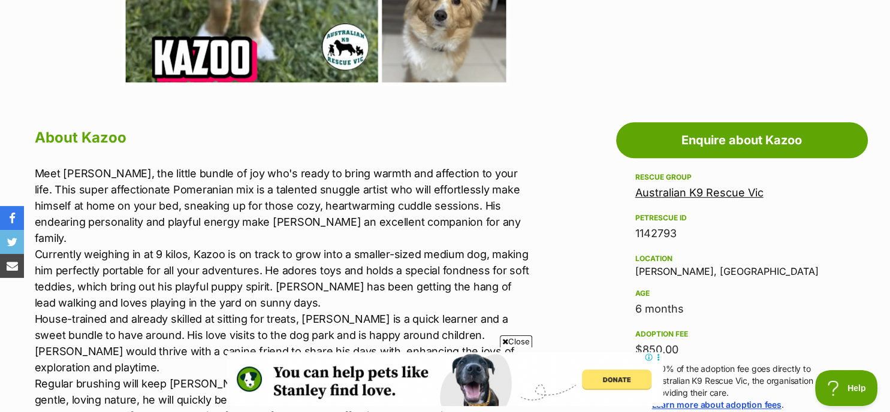
scroll to position [575, 0]
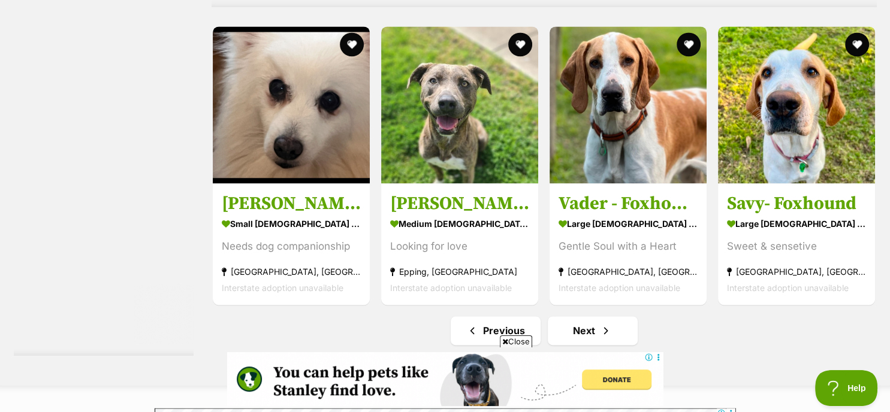
scroll to position [6154, 0]
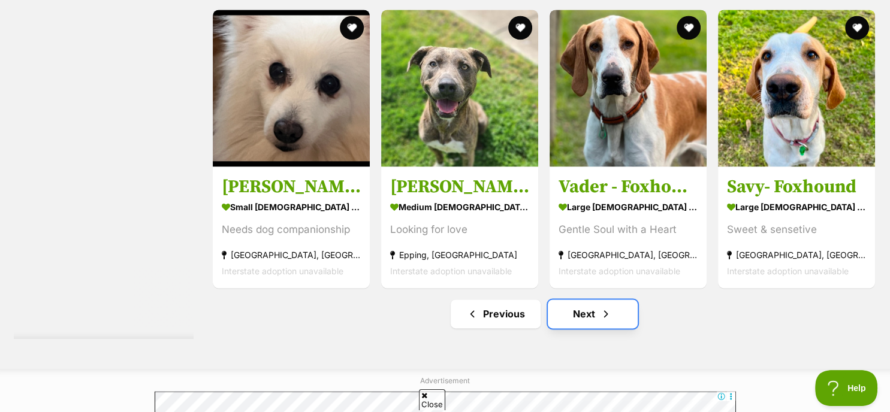
click at [595, 300] on link "Next" at bounding box center [593, 314] width 90 height 29
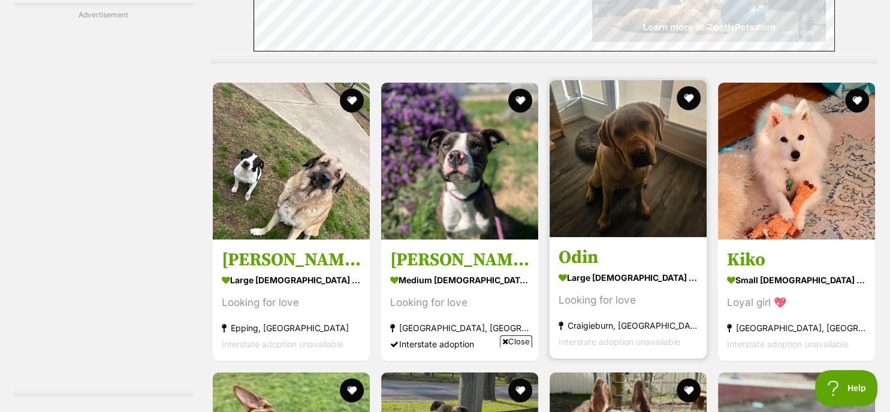
click at [642, 138] on img at bounding box center [627, 158] width 157 height 157
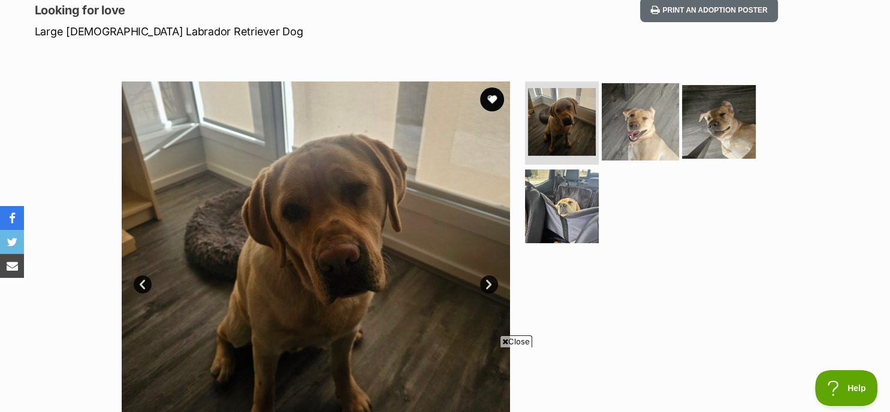
click at [654, 112] on img at bounding box center [640, 121] width 77 height 77
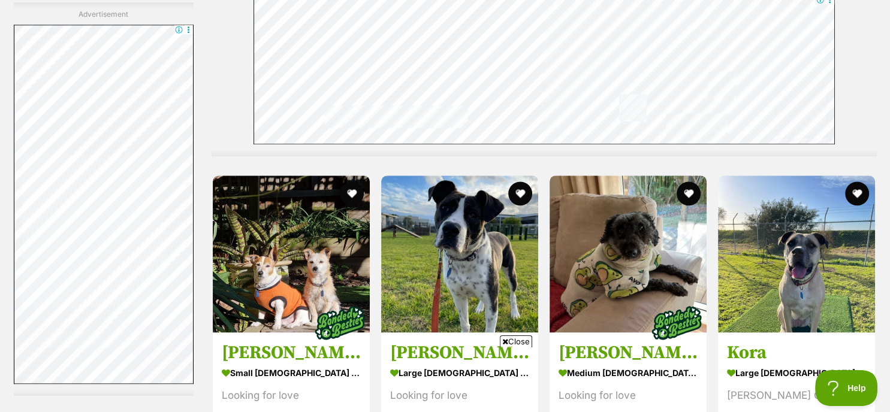
scroll to position [5974, 0]
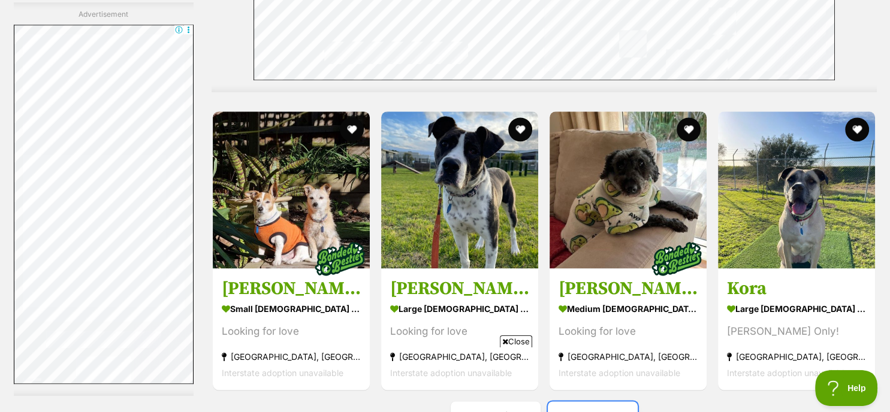
click at [587, 401] on link "Next" at bounding box center [593, 415] width 90 height 29
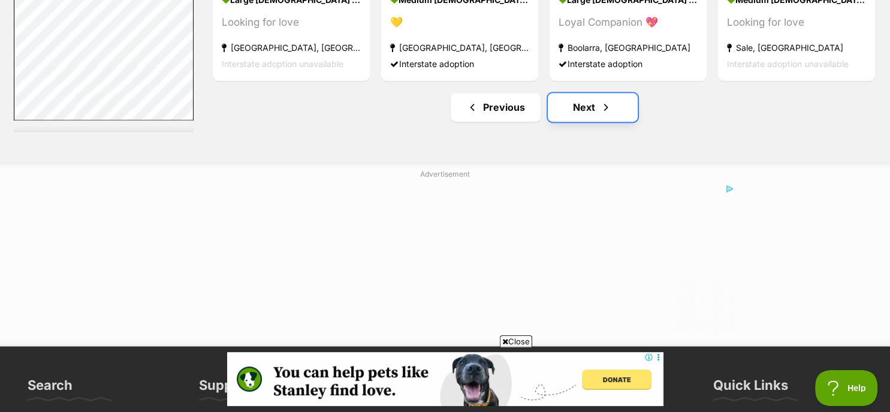
click at [594, 93] on link "Next" at bounding box center [593, 107] width 90 height 29
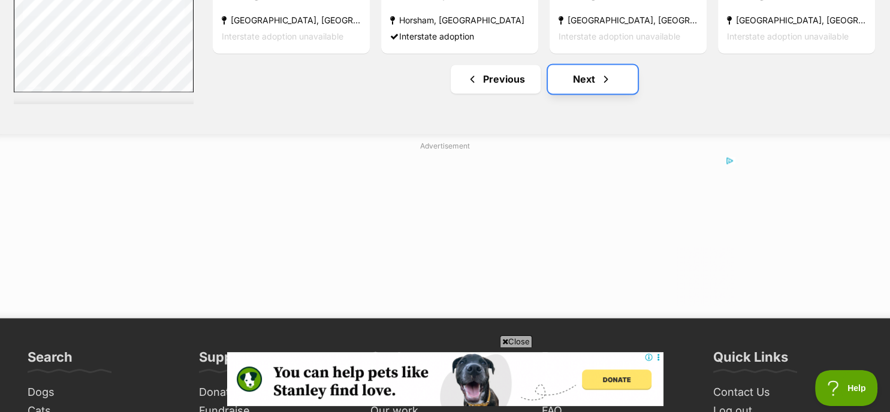
click at [591, 65] on link "Next" at bounding box center [593, 79] width 90 height 29
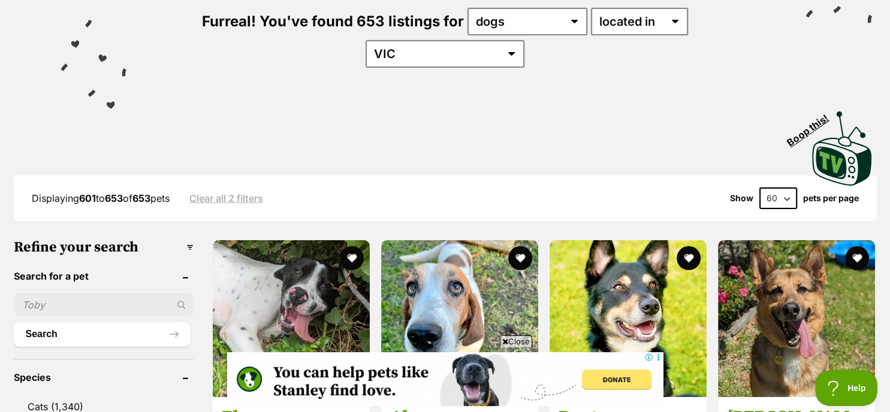
scroll to position [144, 0]
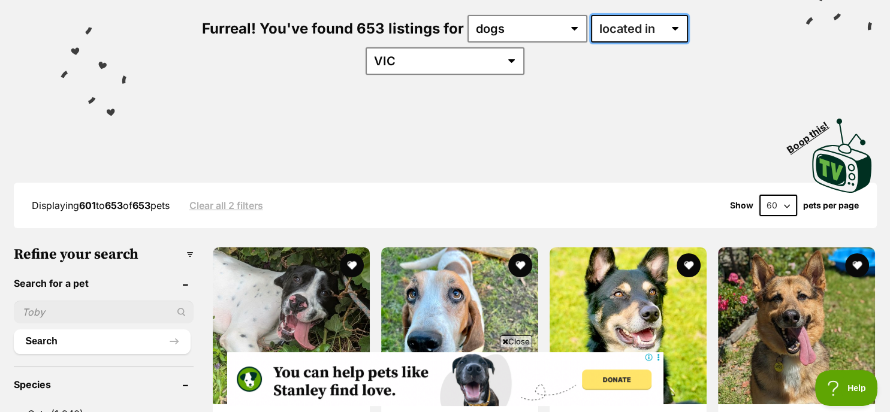
click at [630, 26] on select "available in located in" at bounding box center [639, 29] width 97 height 28
select select "enabled"
click at [591, 15] on select "available in located in" at bounding box center [639, 29] width 97 height 28
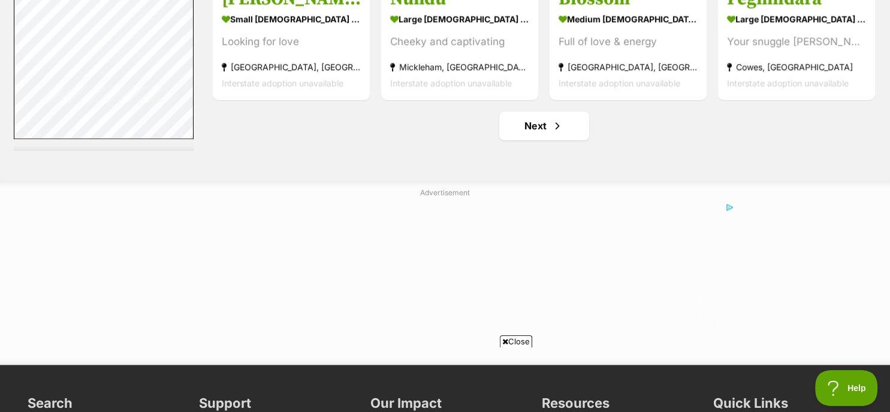
scroll to position [6254, 0]
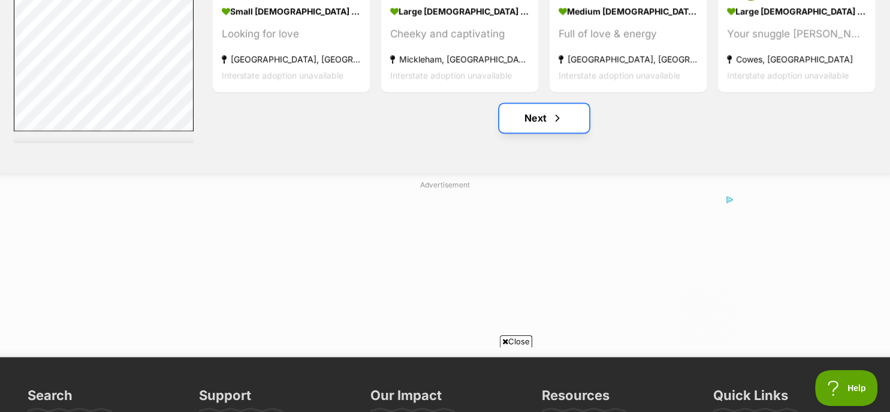
click at [552, 122] on span "Next page" at bounding box center [557, 118] width 12 height 14
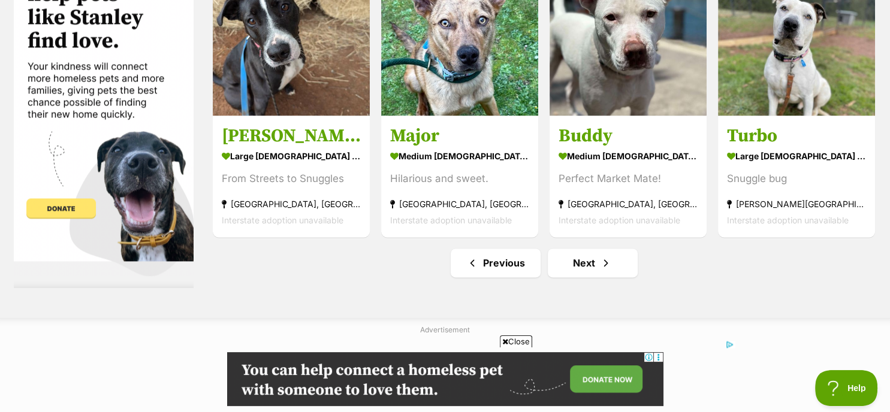
scroll to position [6118, 0]
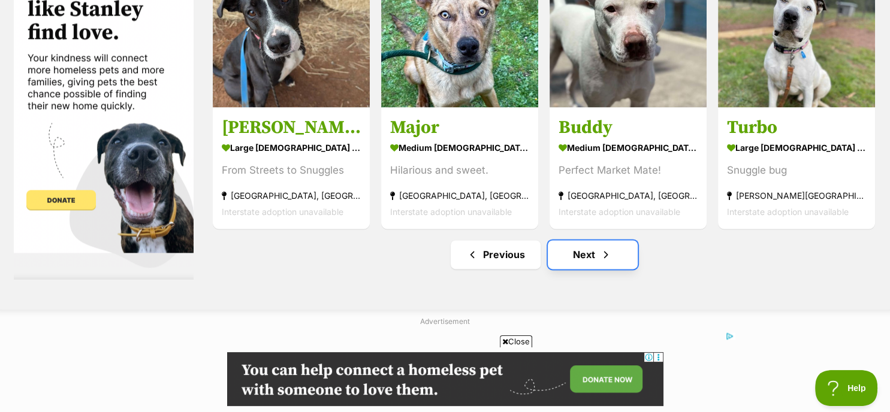
click at [584, 257] on link "Next" at bounding box center [593, 254] width 90 height 29
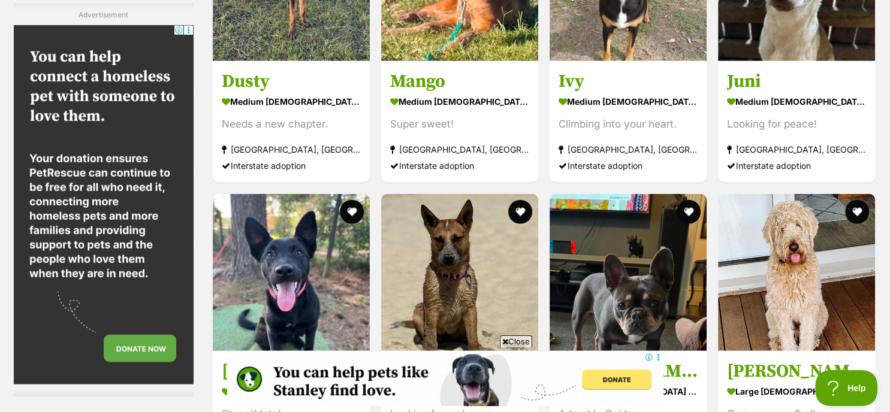
scroll to position [3139, 0]
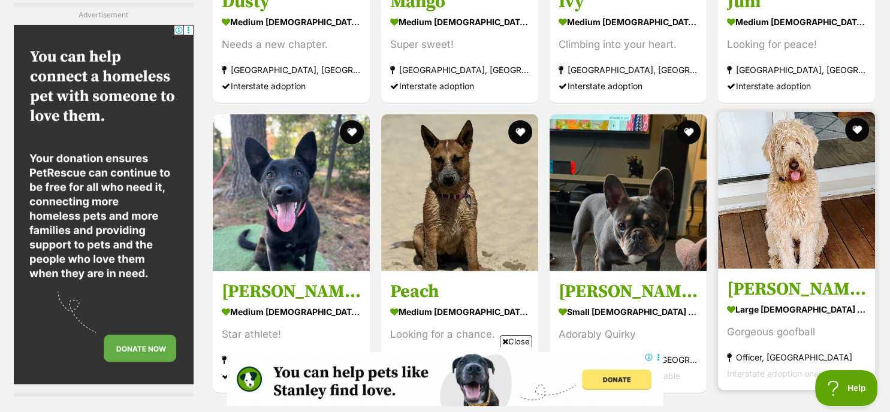
click at [796, 210] on img at bounding box center [796, 190] width 157 height 157
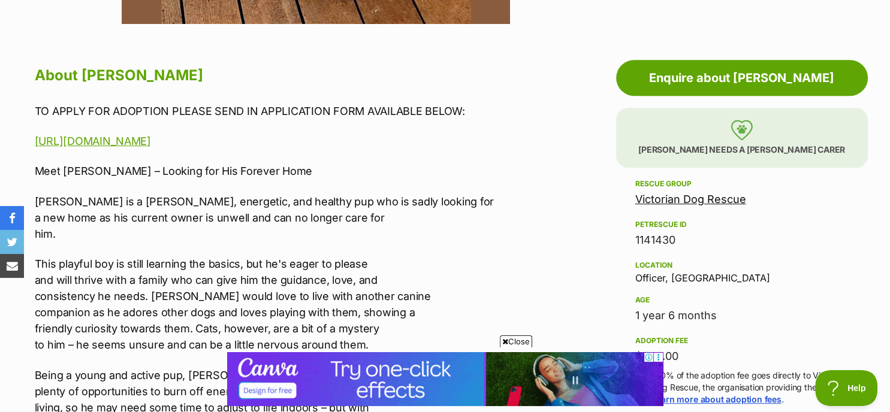
click at [867, 117] on div "Adoption information I've been adopted! This pet is no longer available On Hold…" at bounding box center [742, 380] width 252 height 640
